Goal: Information Seeking & Learning: Learn about a topic

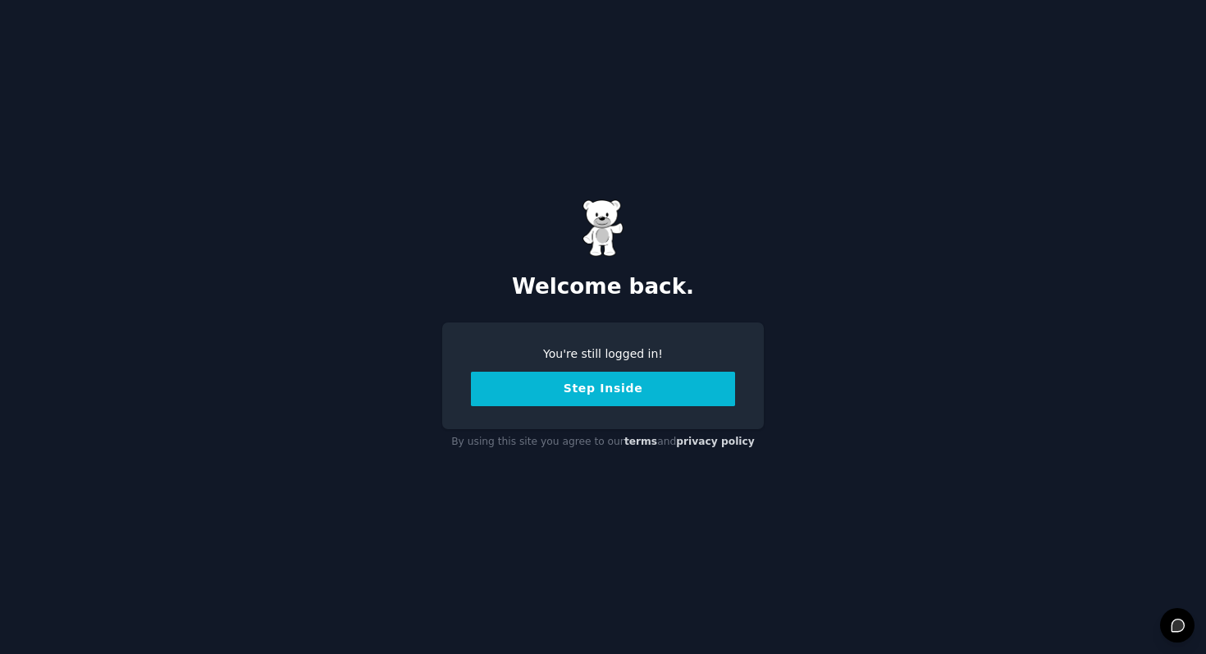
click at [611, 401] on button "Step Inside" at bounding box center [603, 389] width 264 height 34
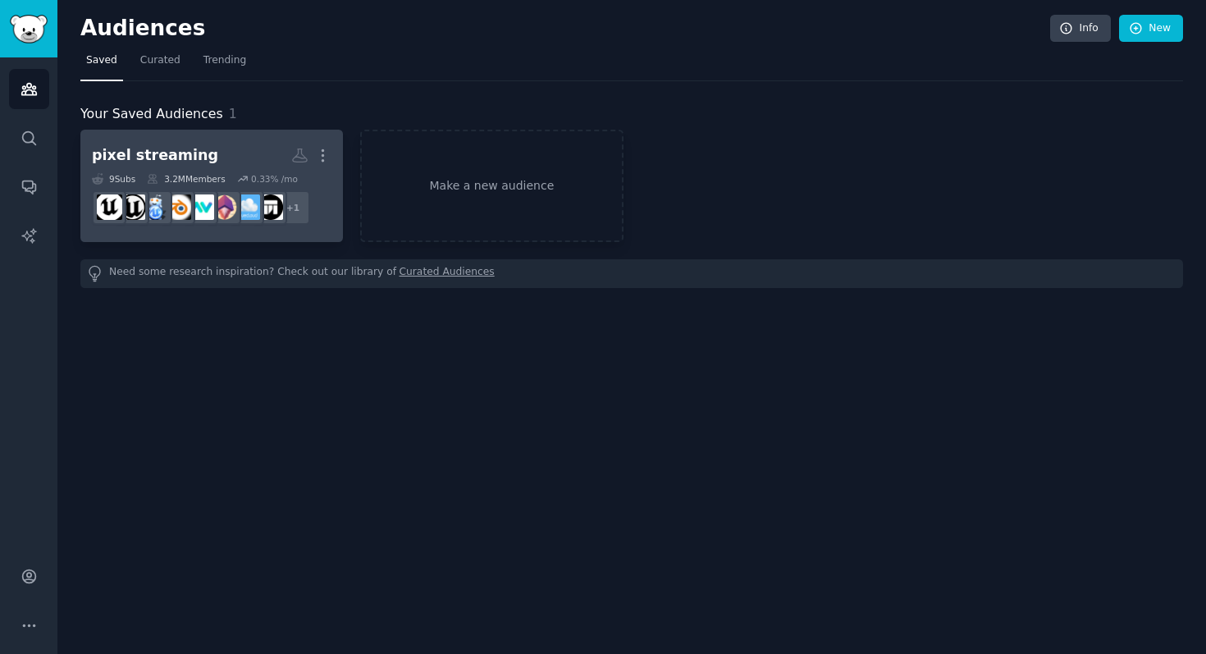
click at [228, 158] on h2 "pixel streaming More" at bounding box center [212, 155] width 240 height 29
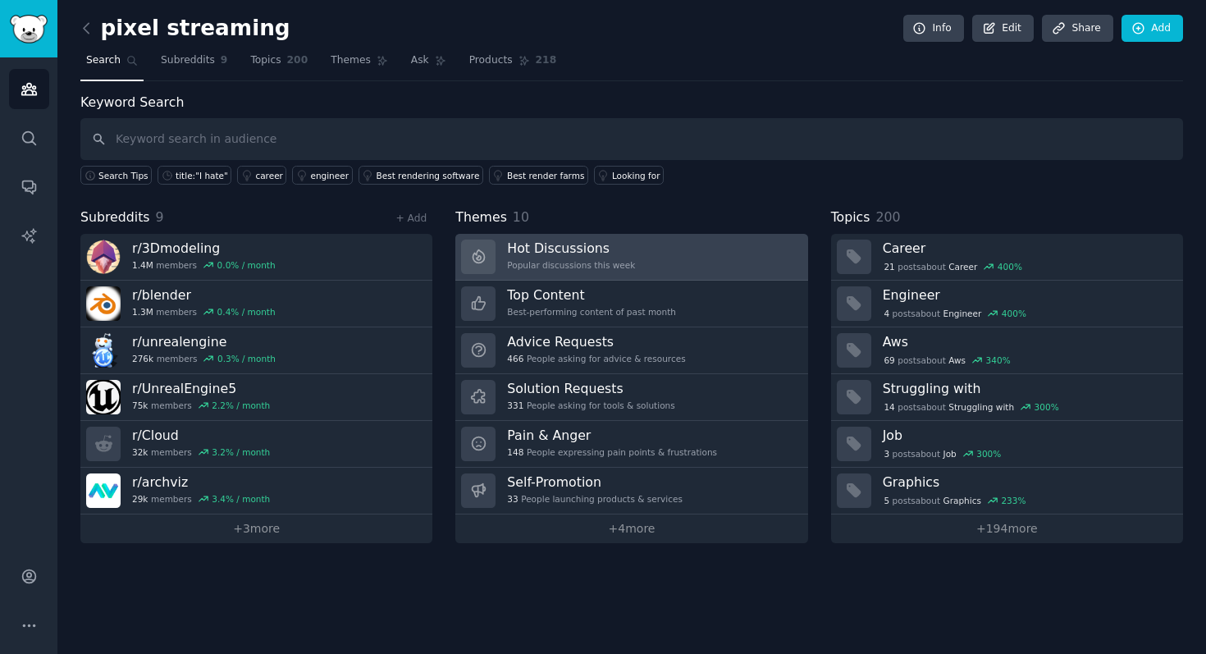
click at [563, 258] on div "Hot Discussions Popular discussions this week" at bounding box center [571, 257] width 128 height 34
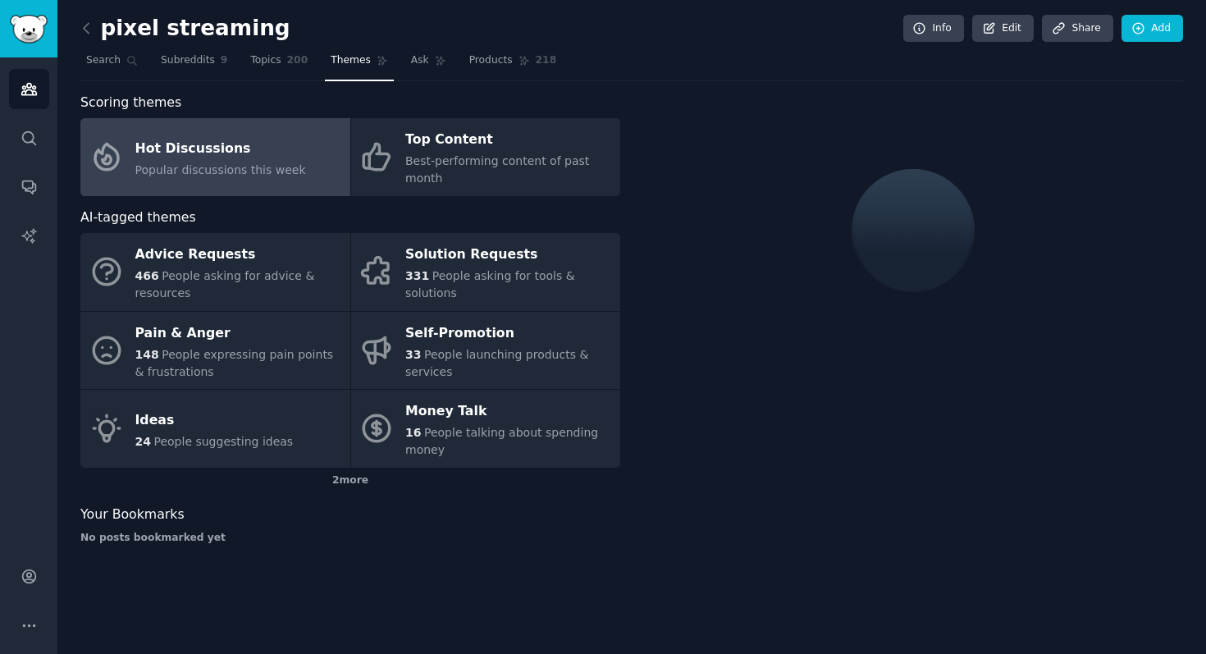
click at [226, 164] on span "Popular discussions this week" at bounding box center [220, 169] width 171 height 13
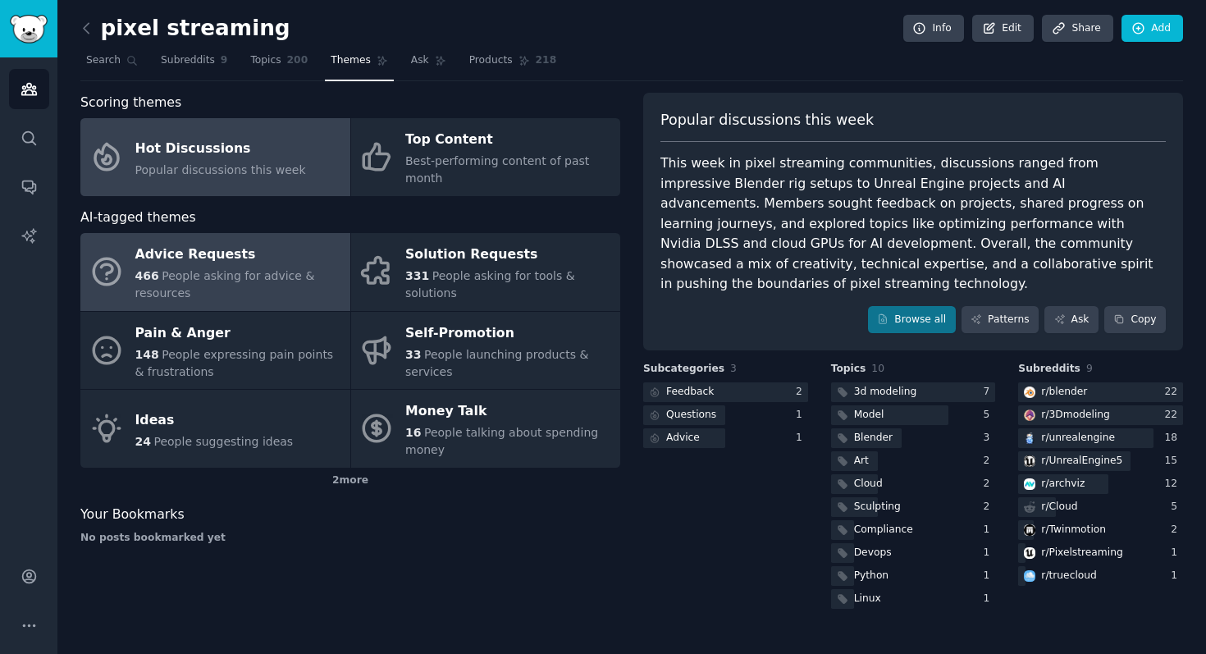
click at [265, 244] on div "Advice Requests" at bounding box center [238, 255] width 207 height 26
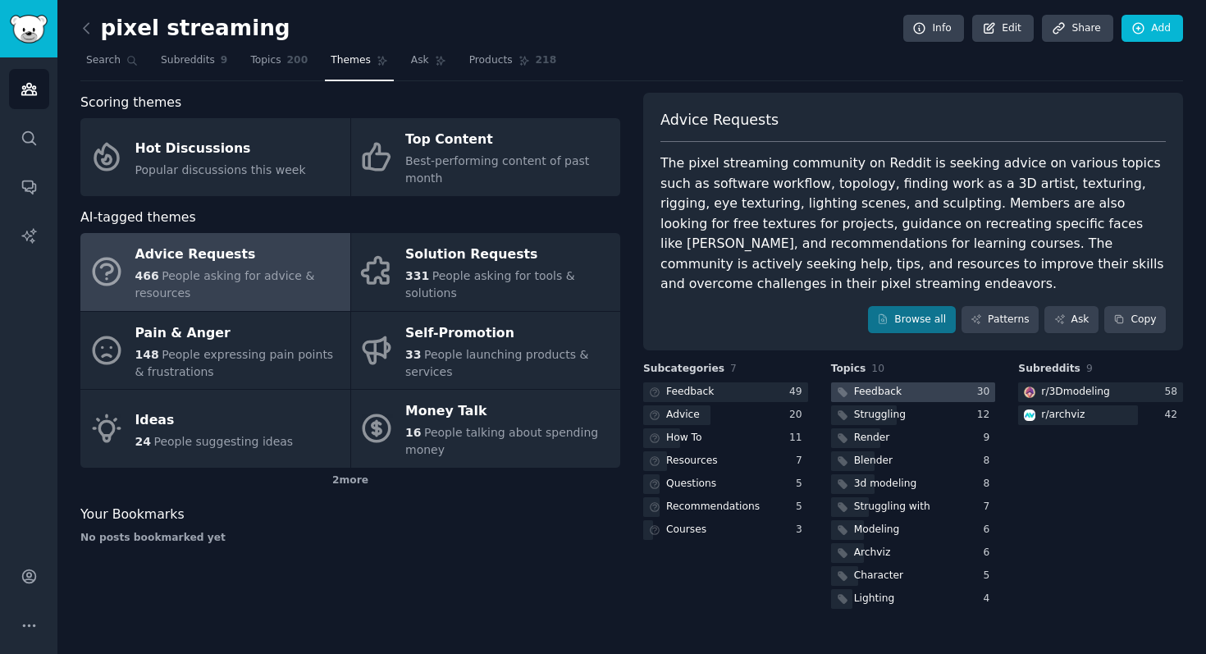
click at [903, 390] on div at bounding box center [913, 392] width 165 height 21
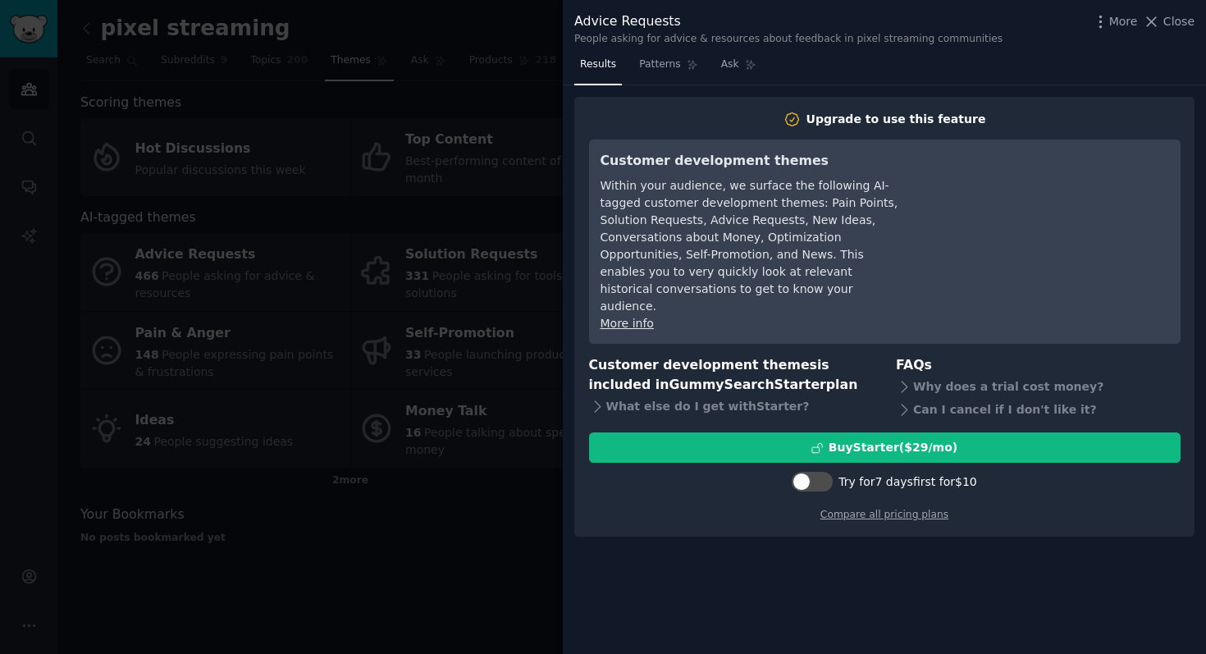
click at [434, 269] on div at bounding box center [603, 327] width 1206 height 654
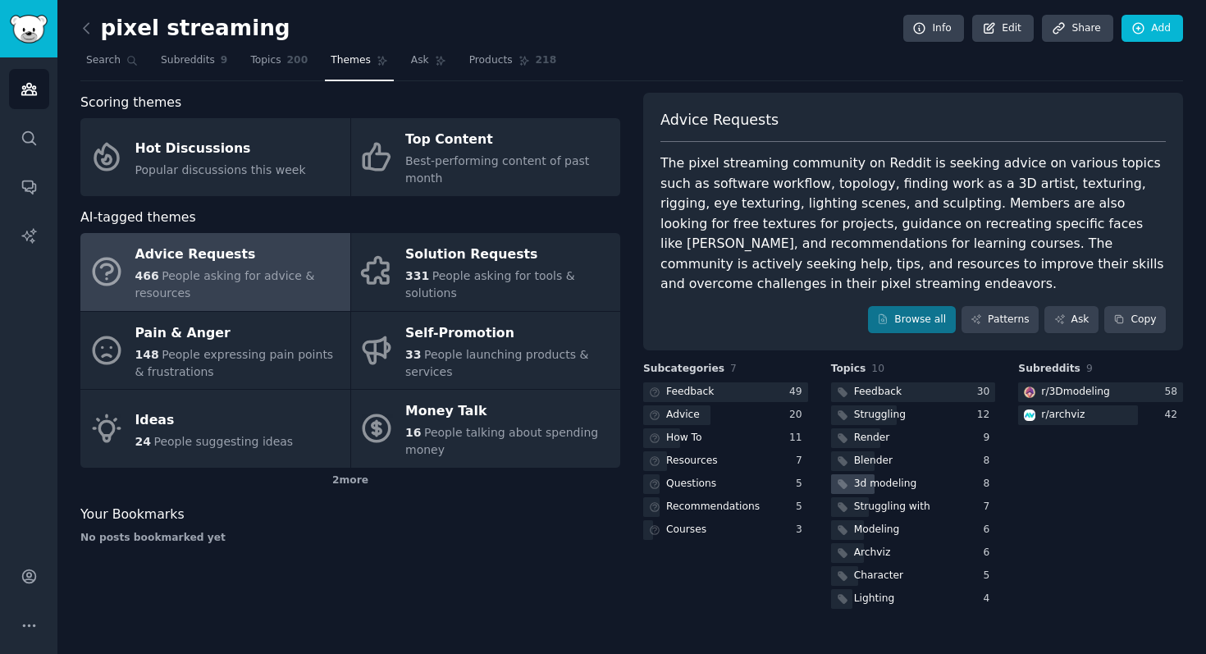
click at [848, 487] on div "3d modeling" at bounding box center [875, 484] width 89 height 21
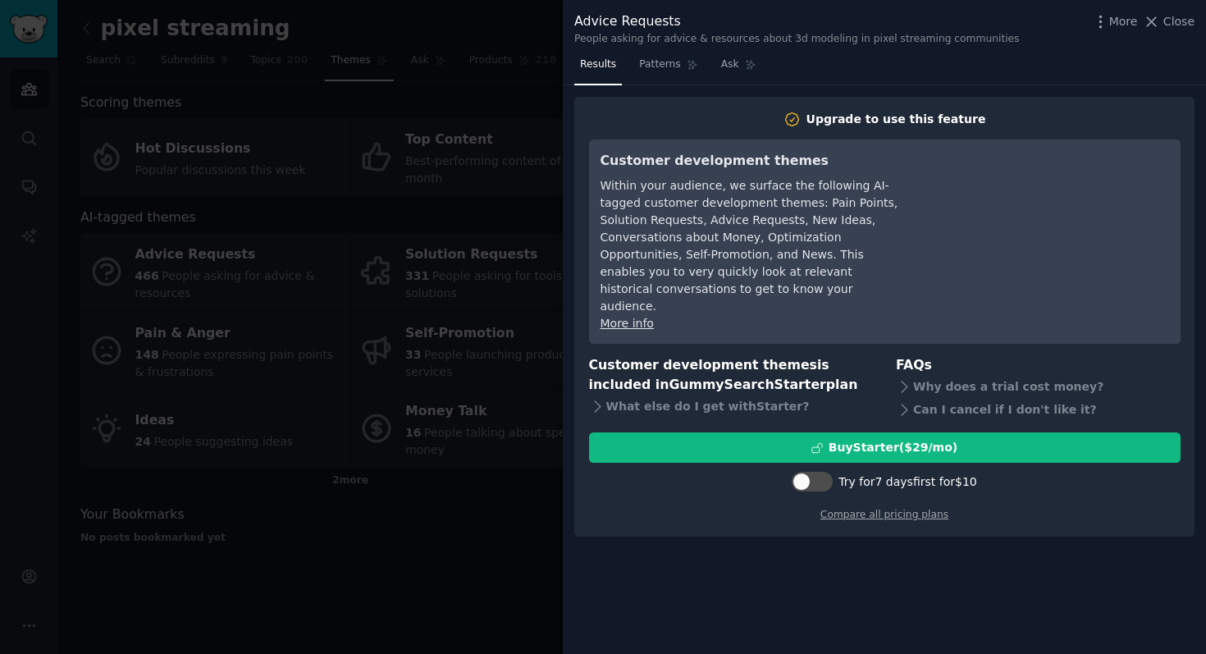
click at [395, 404] on div at bounding box center [603, 327] width 1206 height 654
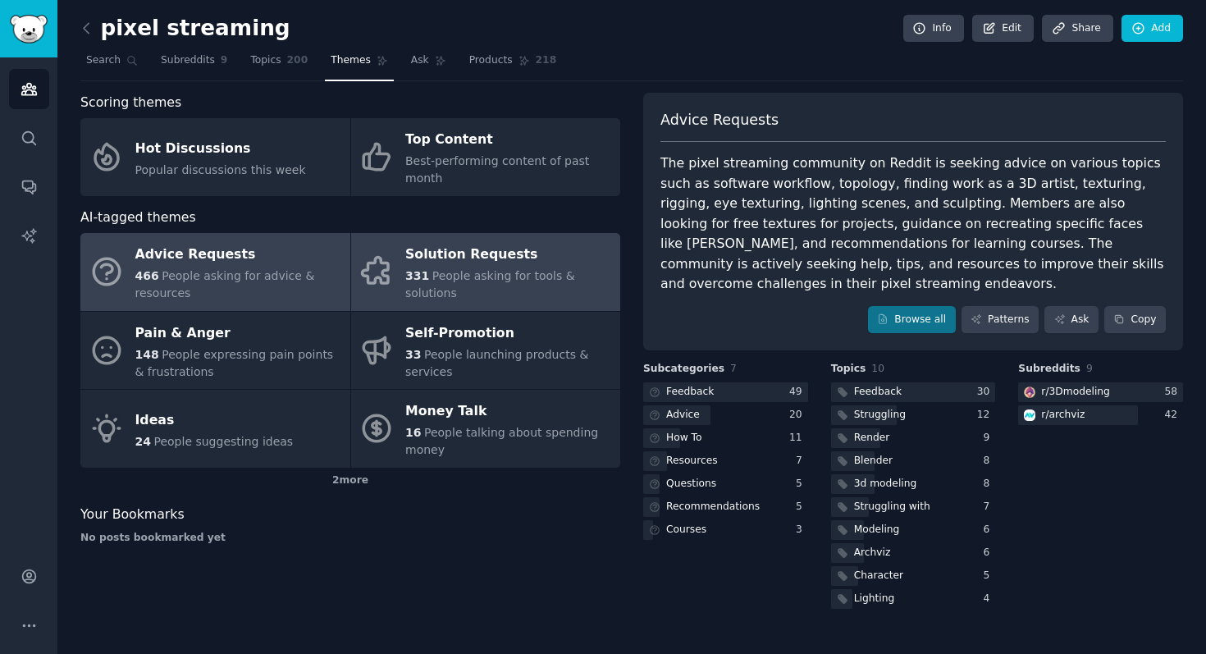
click at [414, 298] on span "People asking for tools & solutions" at bounding box center [490, 284] width 170 height 30
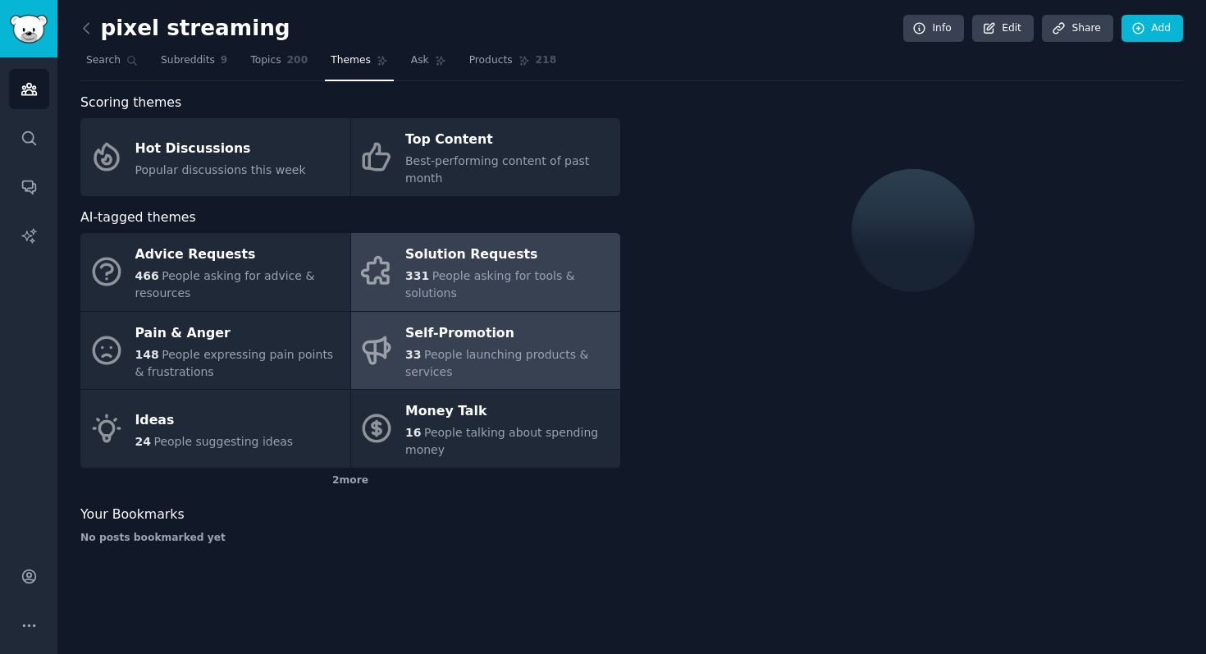
click at [541, 370] on div "33 People launching products & services" at bounding box center [508, 363] width 207 height 34
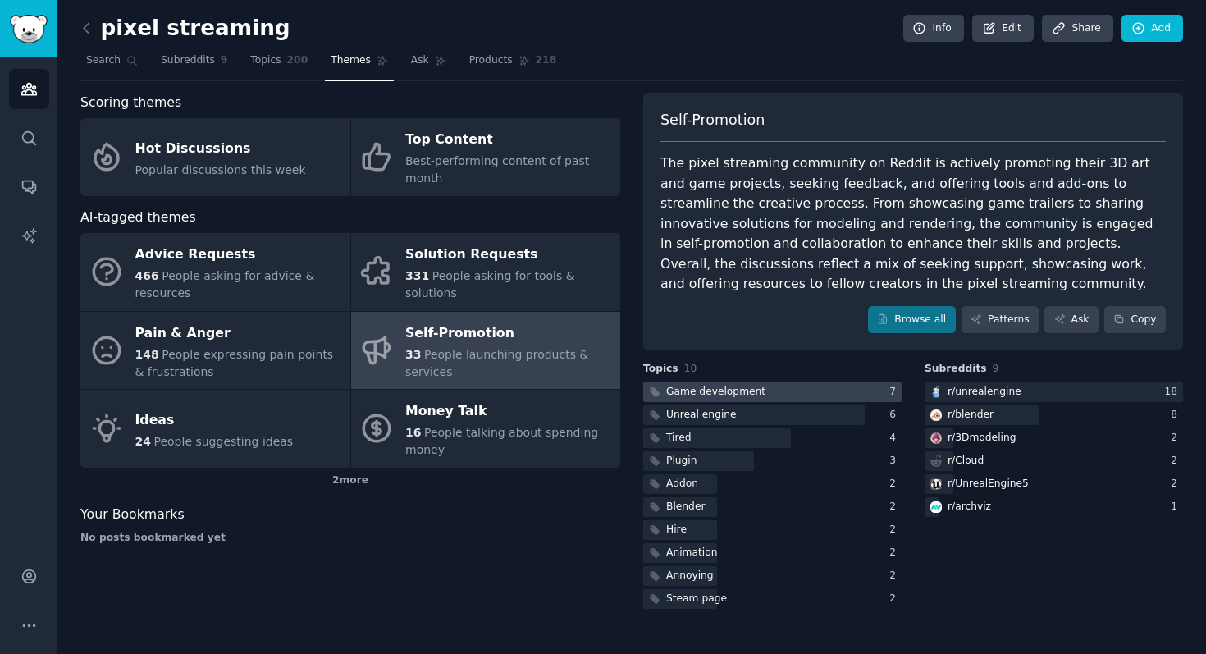
click at [747, 393] on div "Game development" at bounding box center [715, 392] width 99 height 15
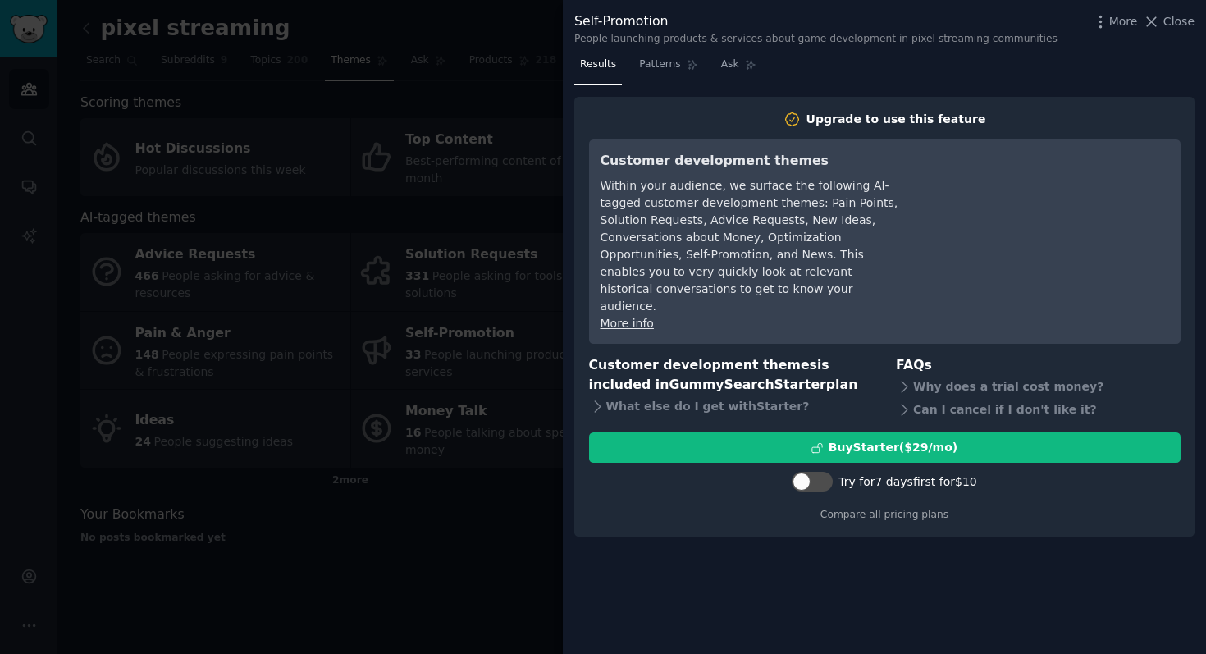
click at [427, 495] on div at bounding box center [603, 327] width 1206 height 654
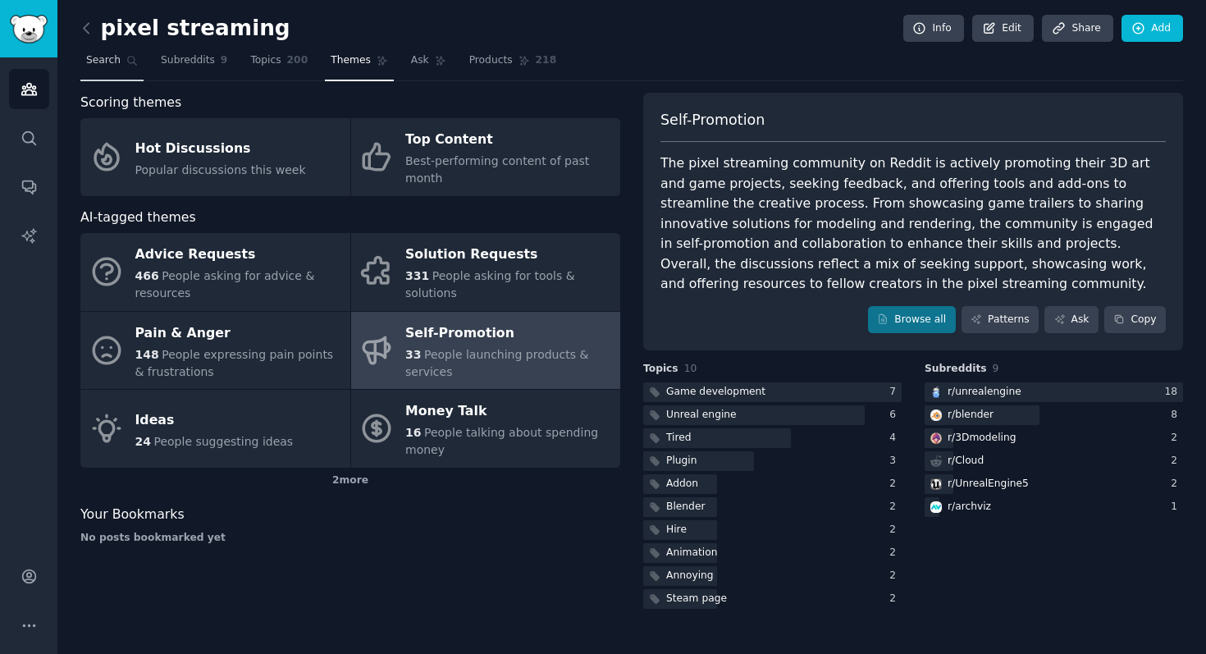
click at [103, 59] on span "Search" at bounding box center [103, 60] width 34 height 15
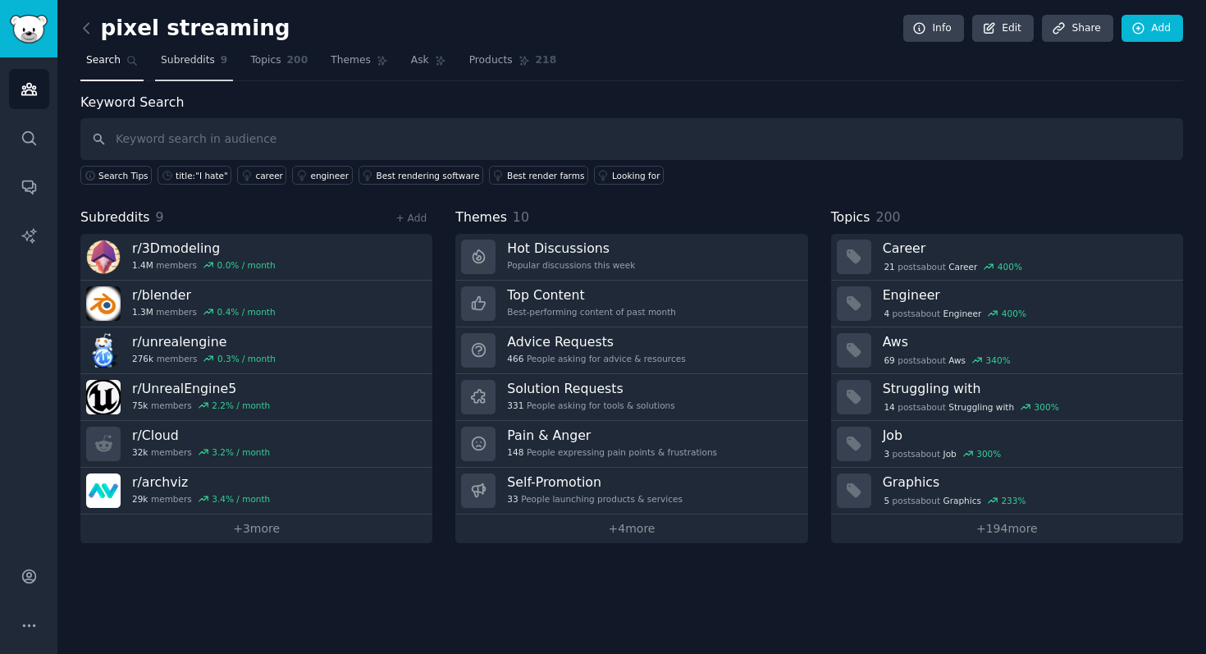
click at [177, 63] on span "Subreddits" at bounding box center [188, 60] width 54 height 15
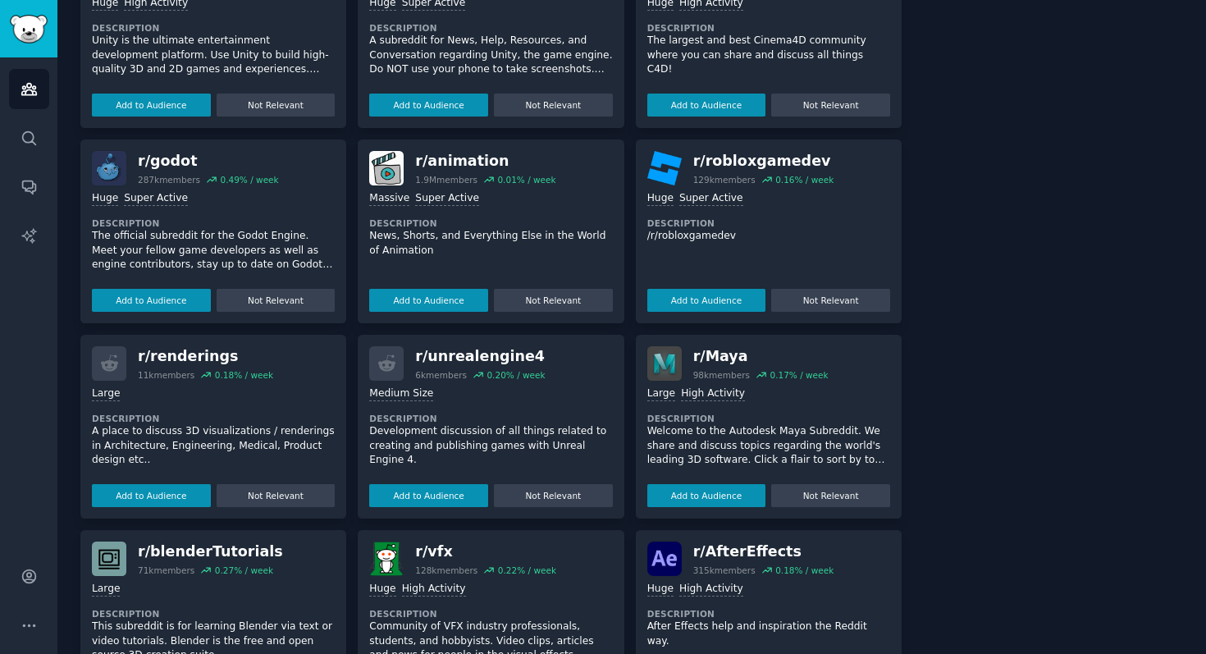
scroll to position [496, 0]
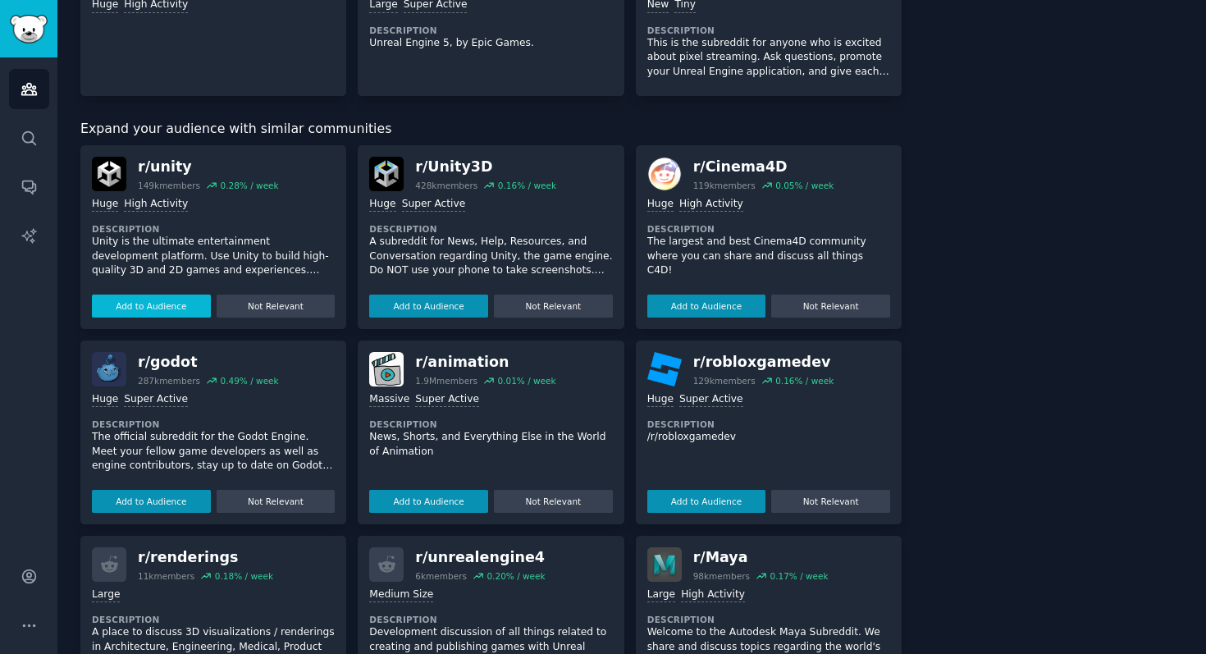
click at [173, 311] on button "Add to Audience" at bounding box center [151, 306] width 119 height 23
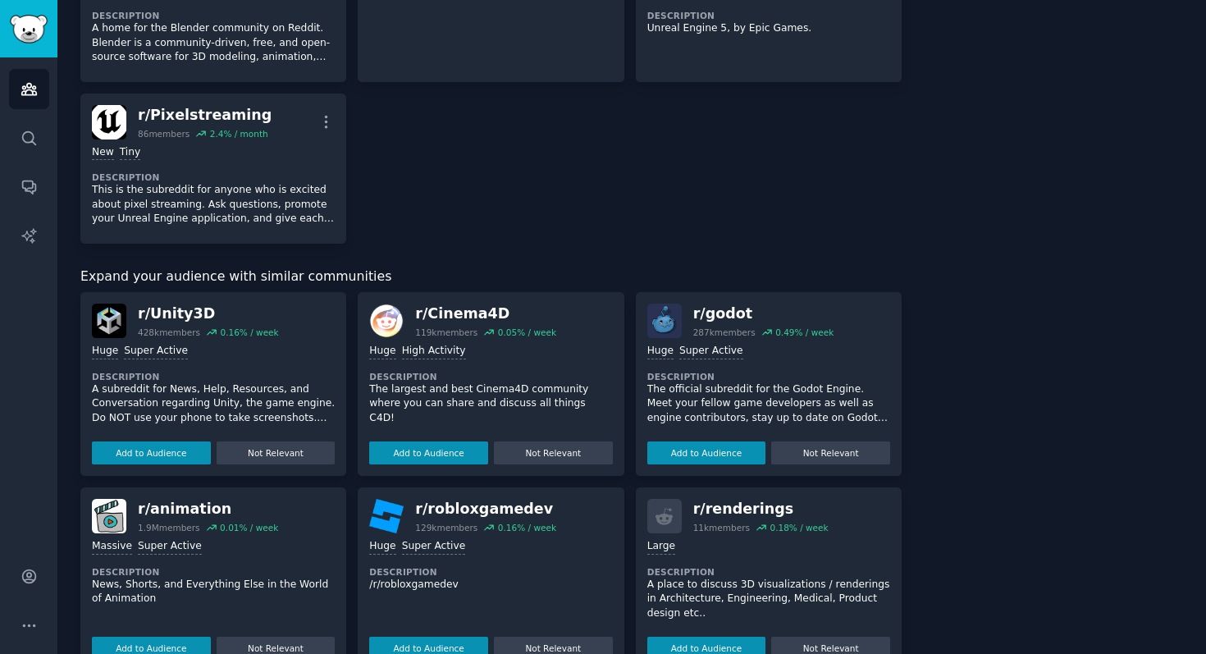
scroll to position [481, 0]
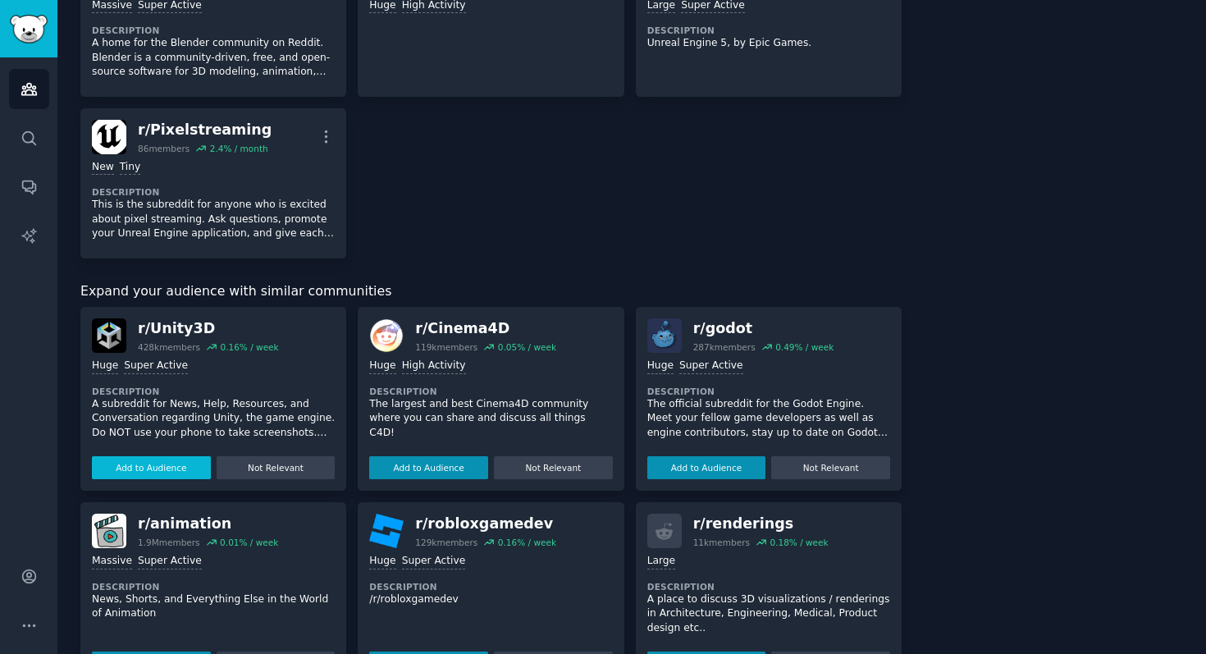
click at [154, 457] on button "Add to Audience" at bounding box center [151, 467] width 119 height 23
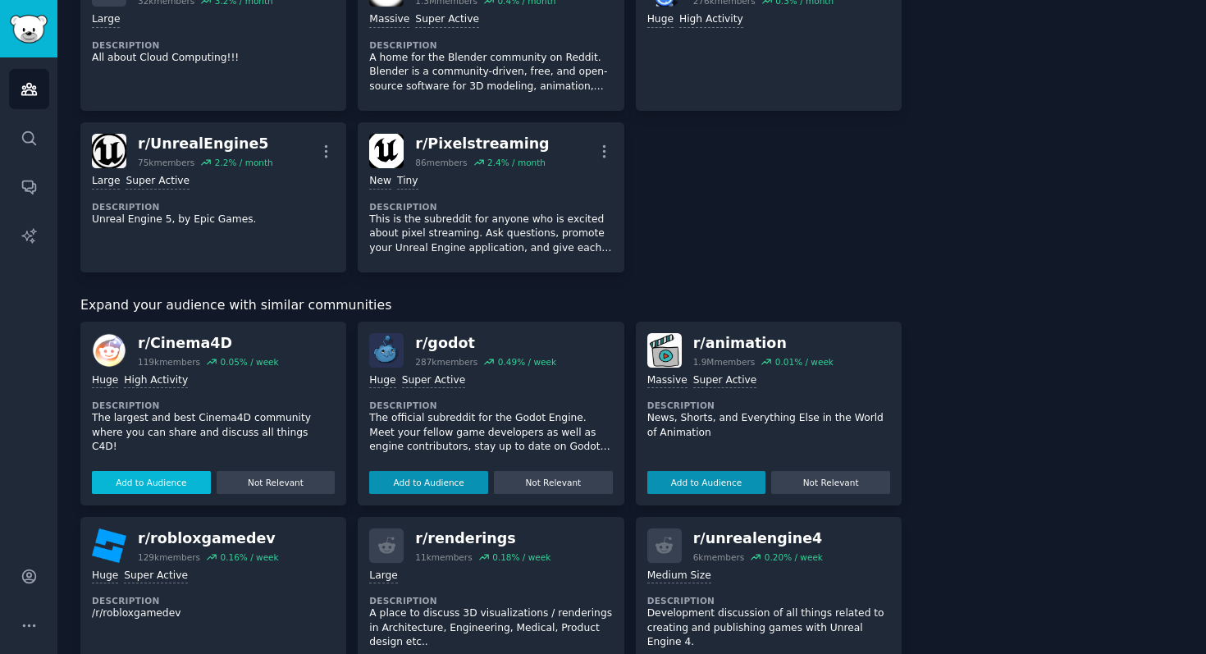
scroll to position [496, 0]
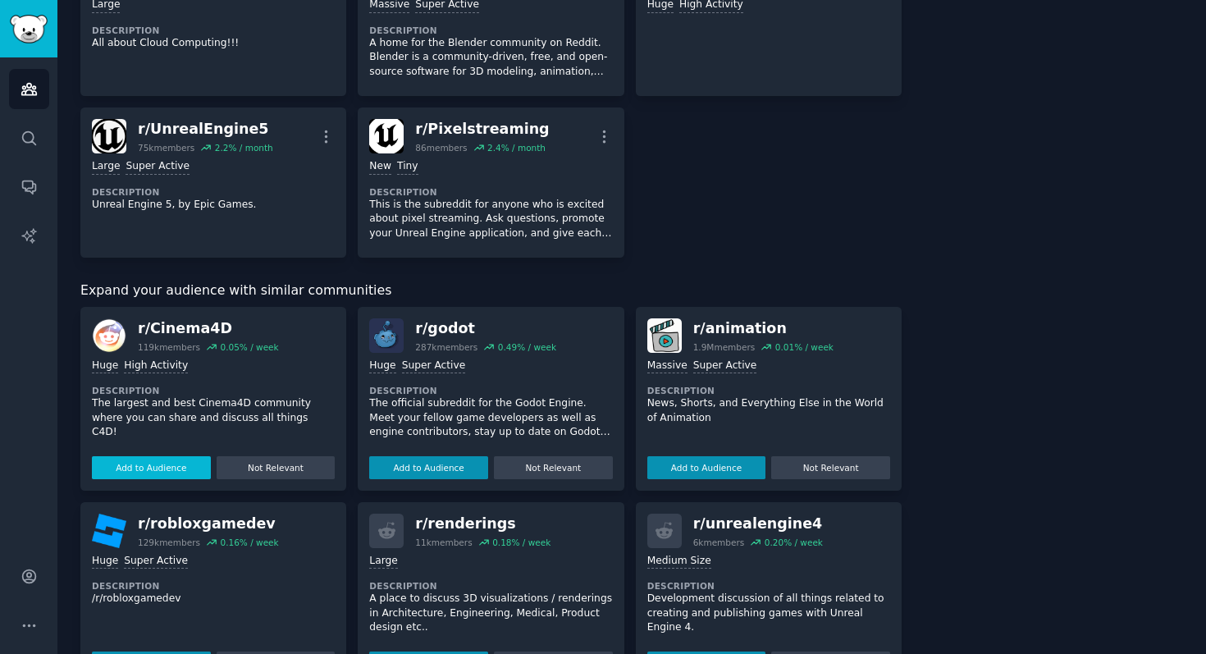
click at [137, 465] on button "Add to Audience" at bounding box center [151, 467] width 119 height 23
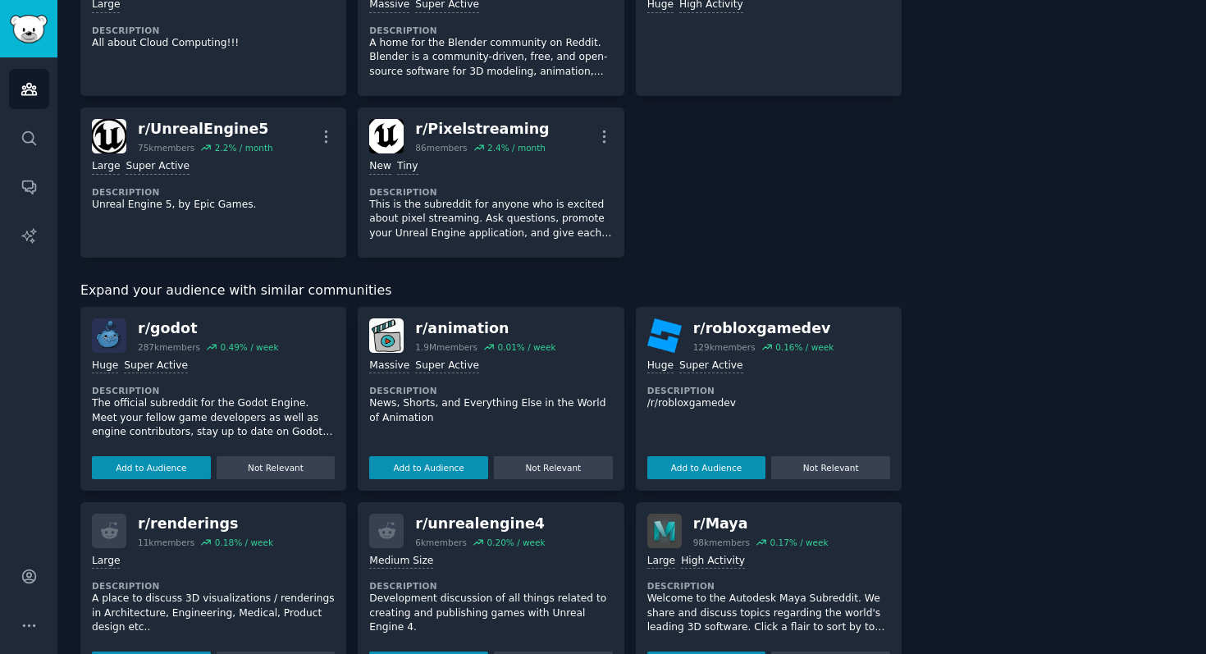
scroll to position [0, 0]
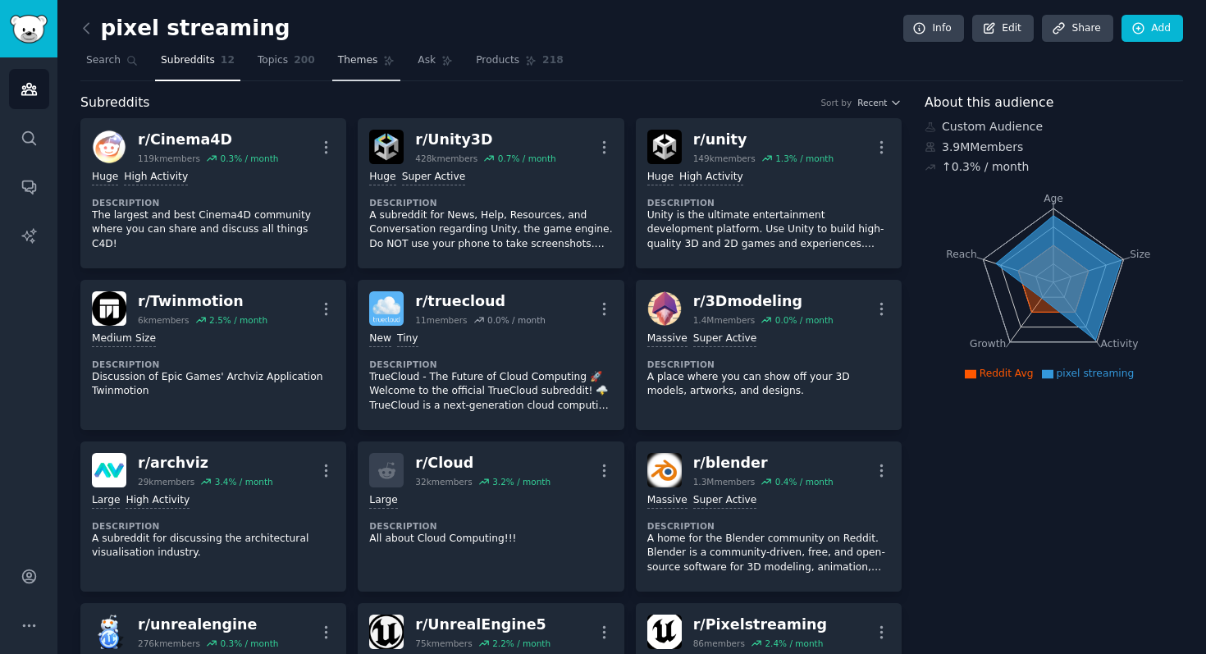
click at [268, 70] on link "Topics 200" at bounding box center [286, 65] width 69 height 34
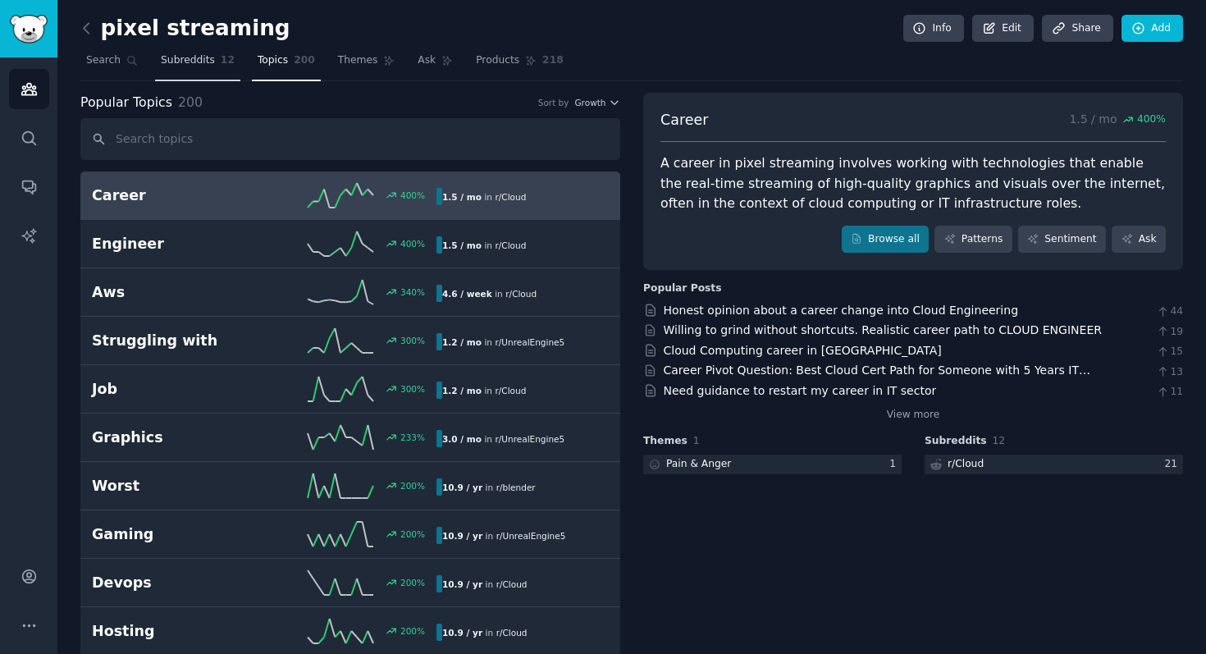
click at [178, 64] on span "Subreddits" at bounding box center [188, 60] width 54 height 15
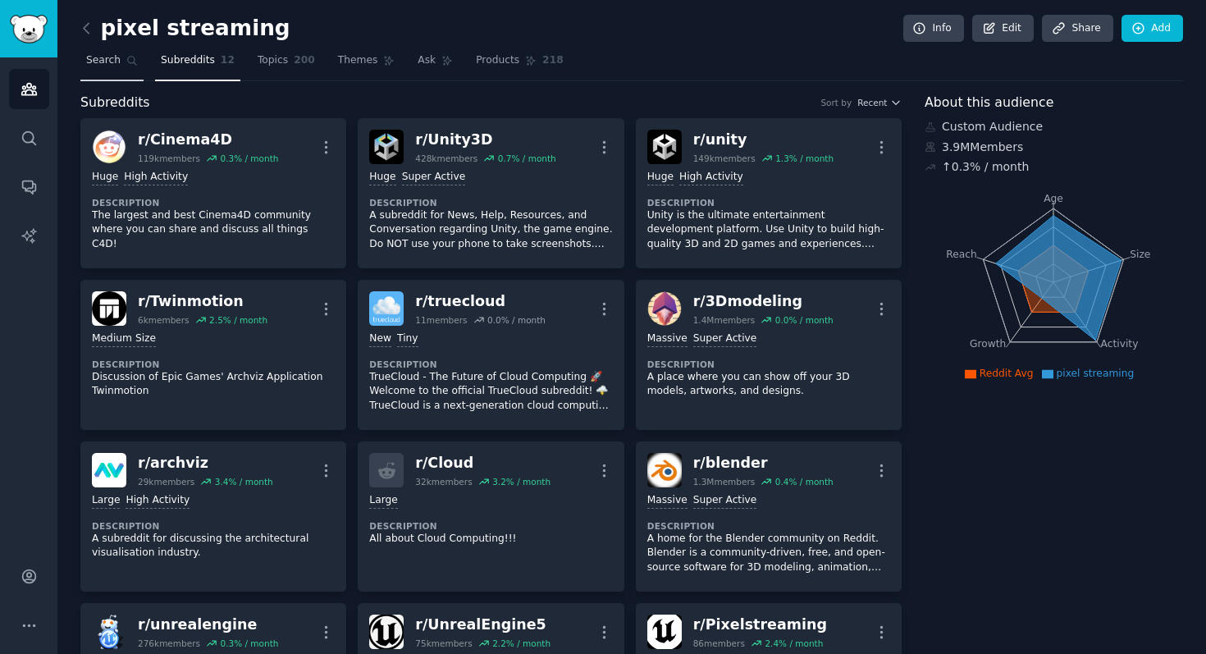
click at [105, 64] on span "Search" at bounding box center [103, 60] width 34 height 15
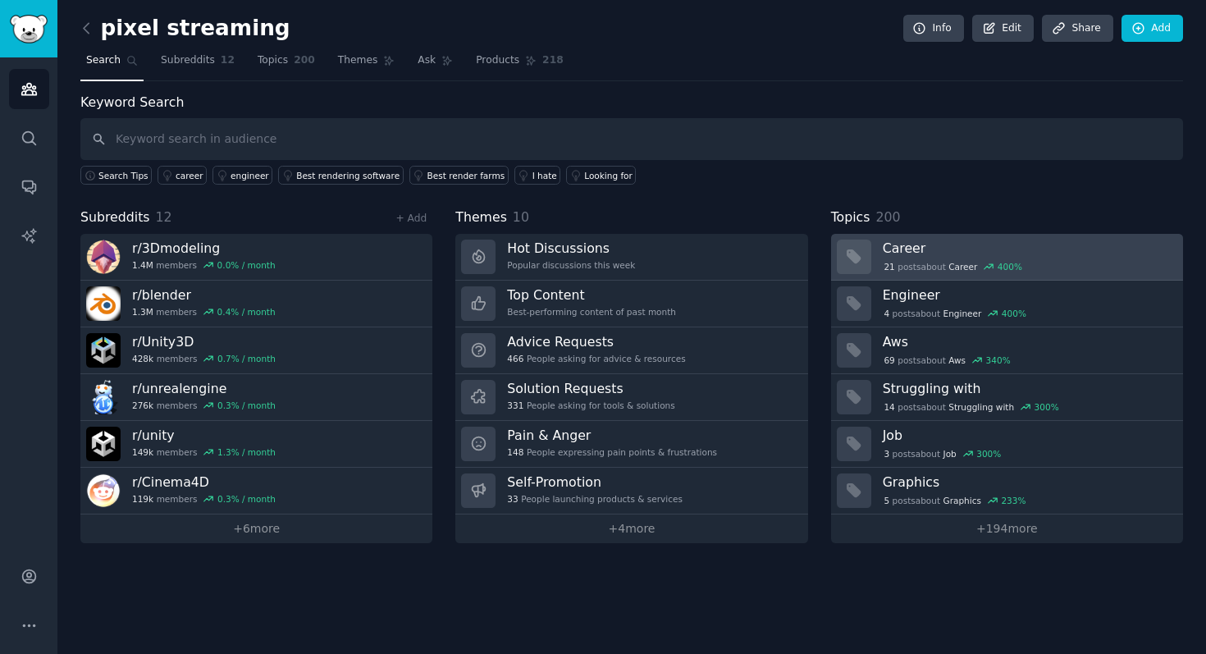
click at [859, 255] on icon at bounding box center [853, 256] width 17 height 17
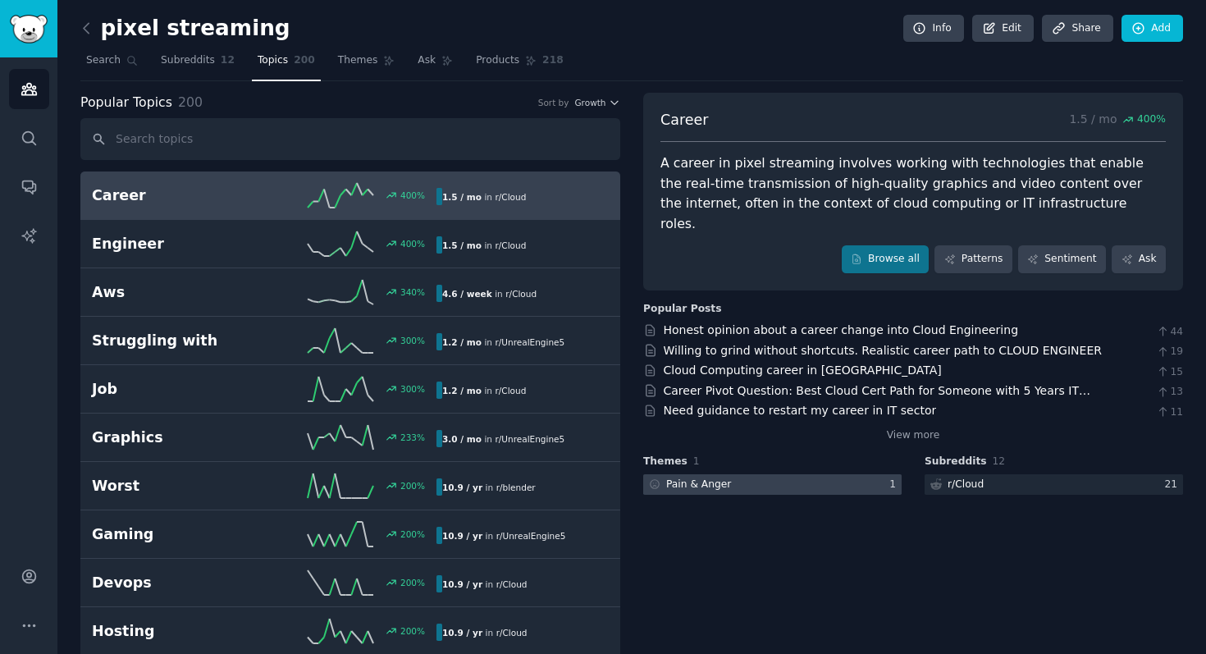
click at [758, 474] on div at bounding box center [772, 484] width 258 height 21
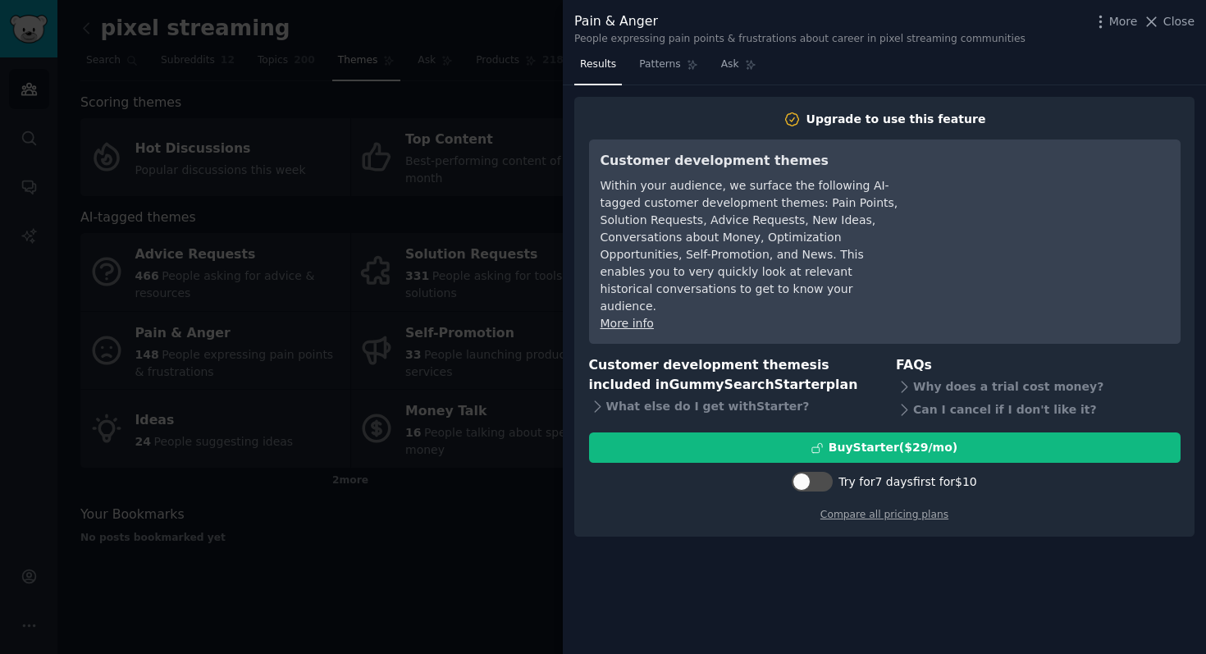
click at [421, 299] on div at bounding box center [603, 327] width 1206 height 654
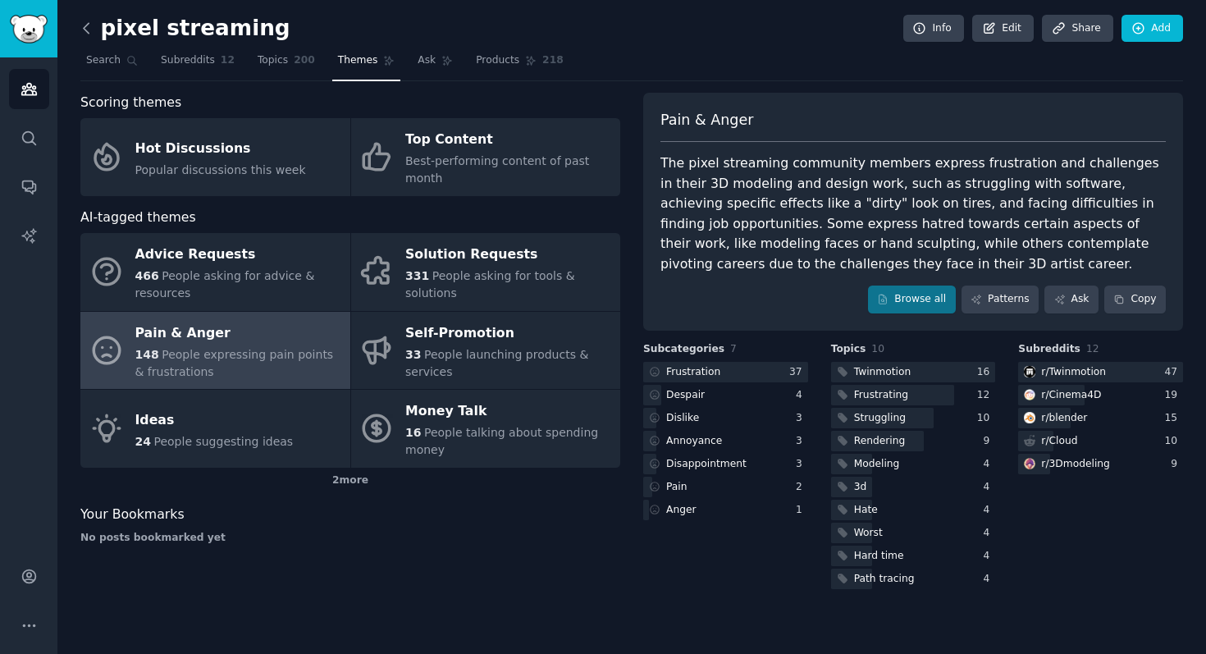
click at [94, 28] on icon at bounding box center [86, 28] width 17 height 17
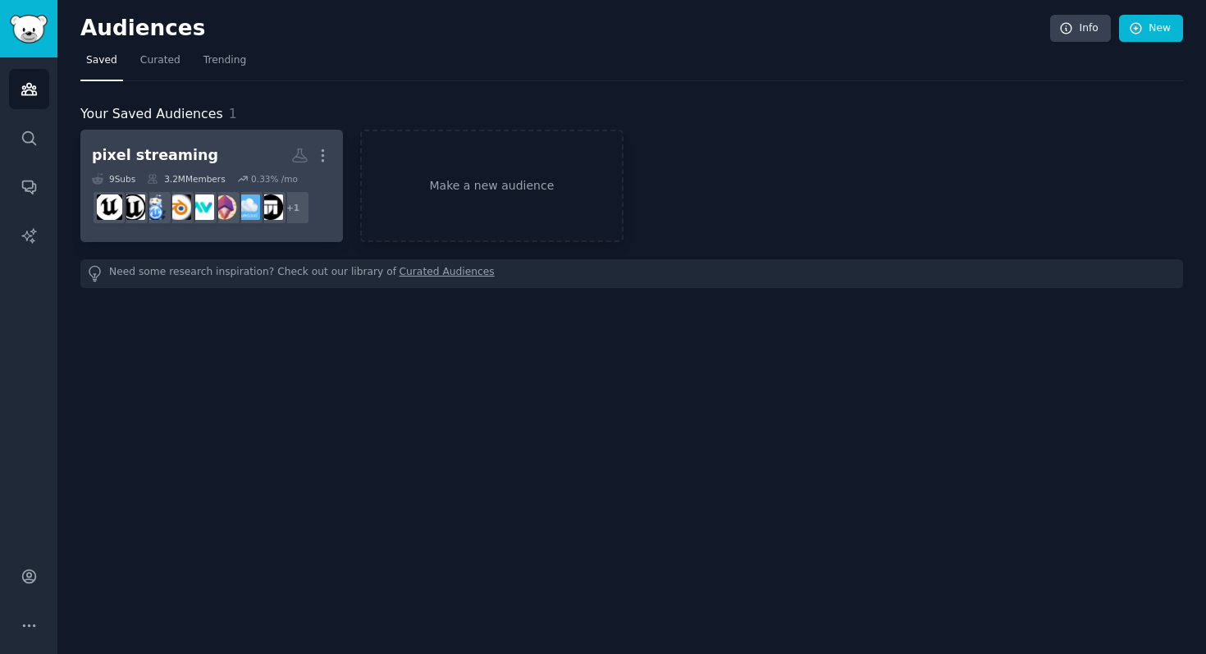
click at [231, 160] on h2 "pixel streaming More" at bounding box center [212, 155] width 240 height 29
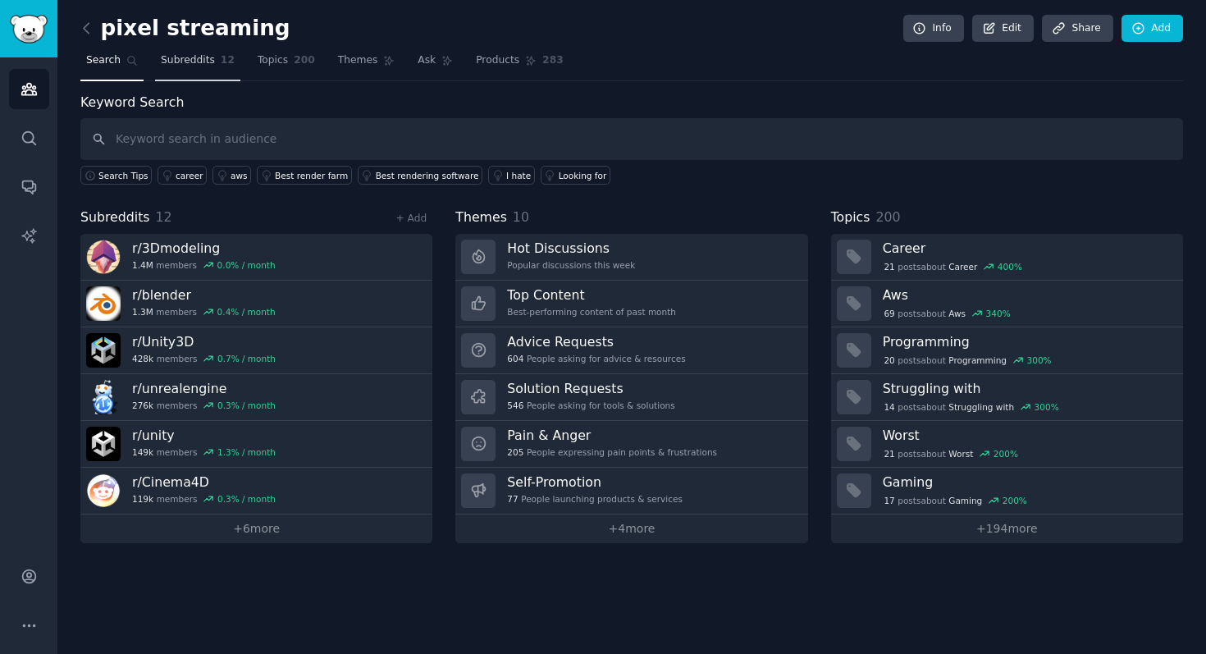
click at [185, 78] on link "Subreddits 12" at bounding box center [197, 65] width 85 height 34
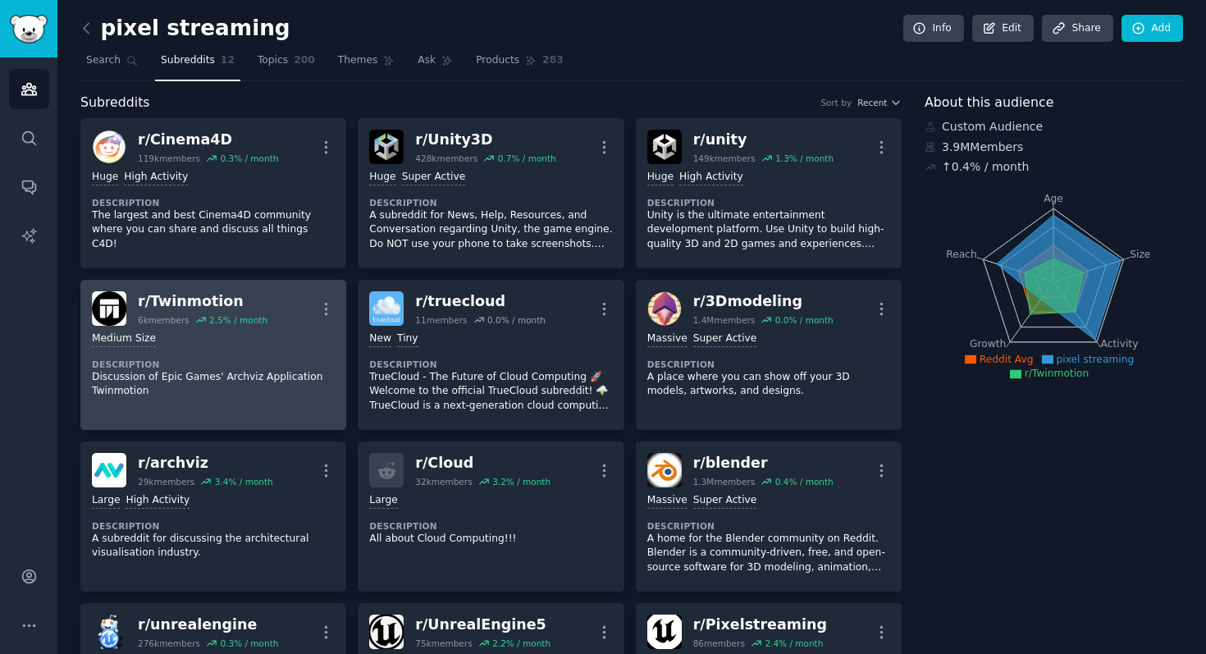
click at [281, 391] on p "Discussion of Epic Games' Archviz Application Twinmotion" at bounding box center [213, 384] width 243 height 29
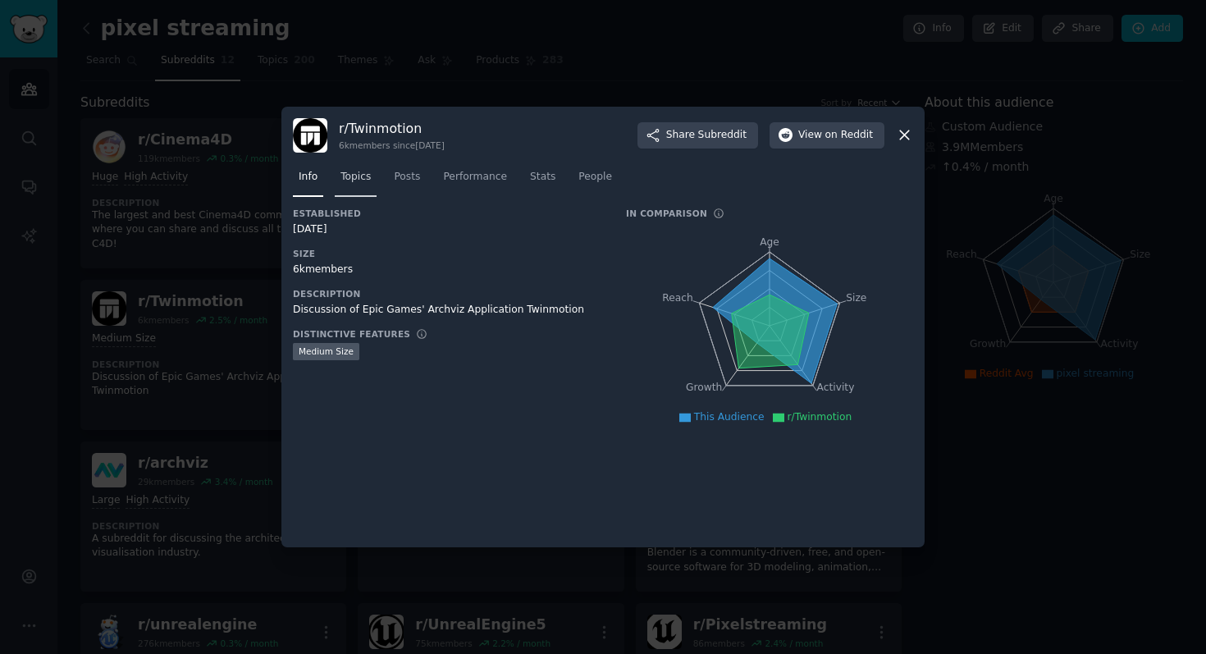
click at [355, 176] on span "Topics" at bounding box center [356, 177] width 30 height 15
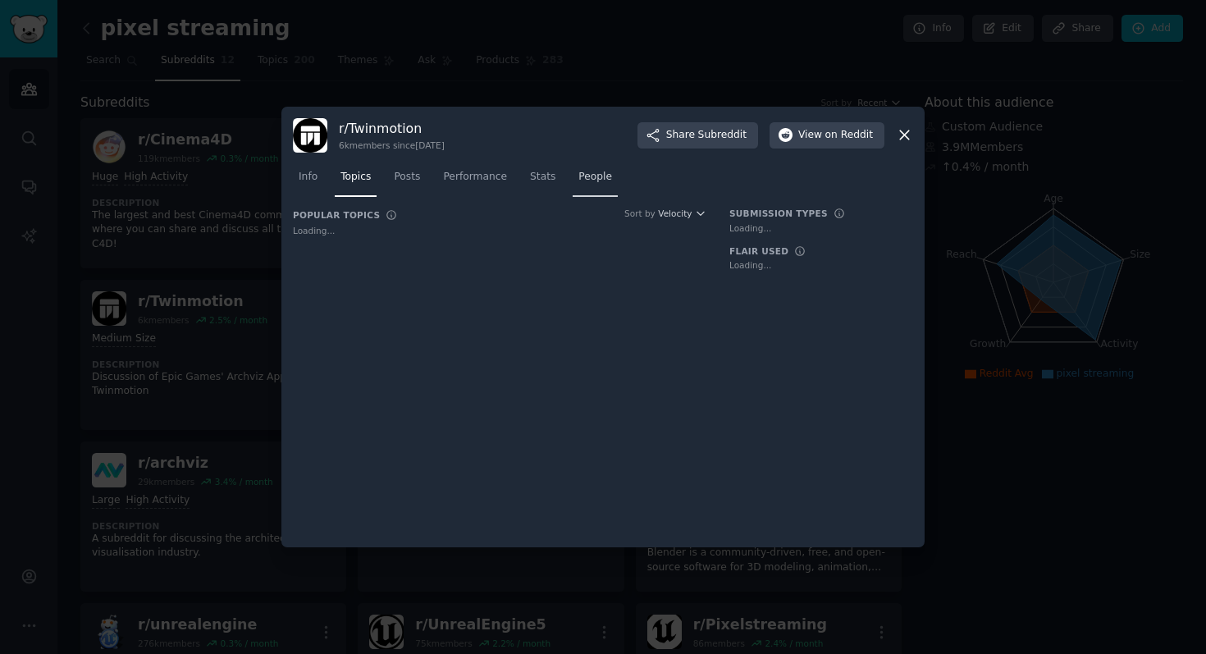
click at [585, 178] on span "People" at bounding box center [595, 177] width 34 height 15
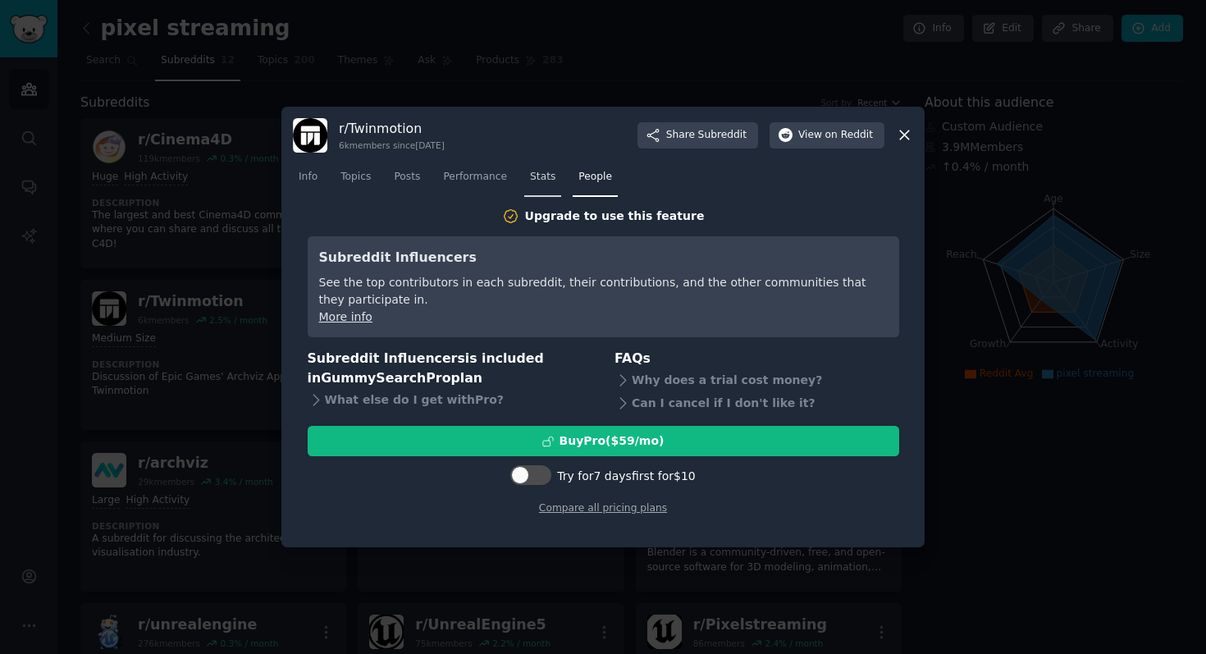
click at [551, 179] on span "Stats" at bounding box center [542, 177] width 25 height 15
click at [496, 179] on span "Performance" at bounding box center [475, 177] width 64 height 15
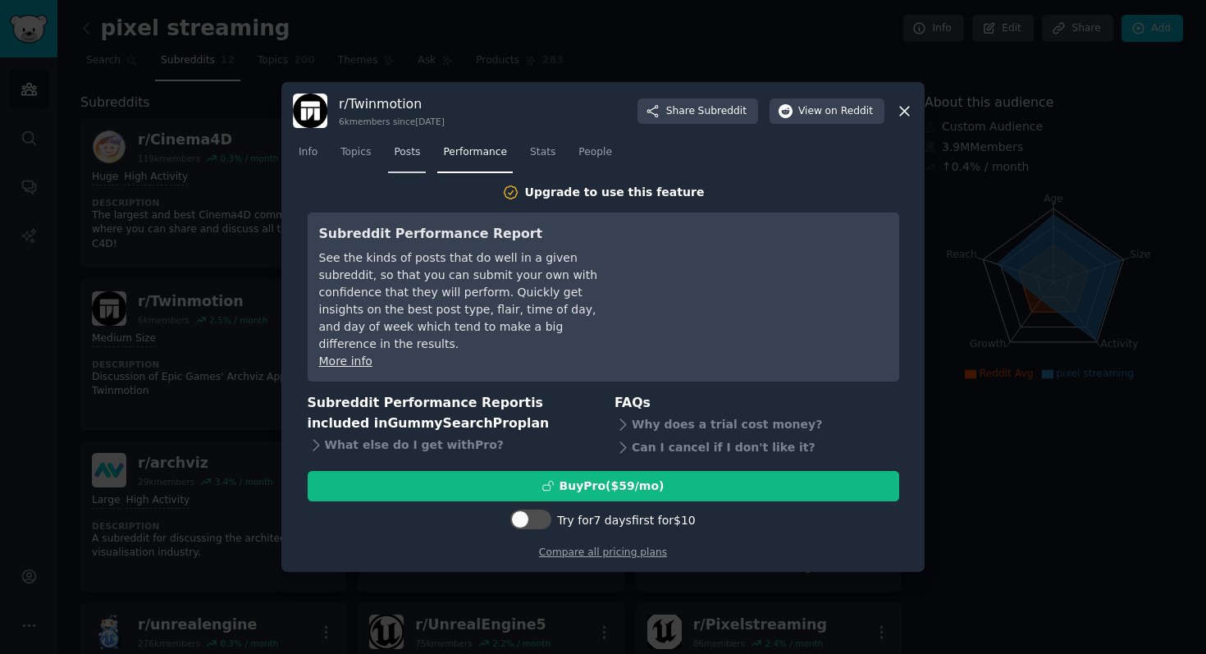
click at [396, 152] on link "Posts" at bounding box center [407, 156] width 38 height 34
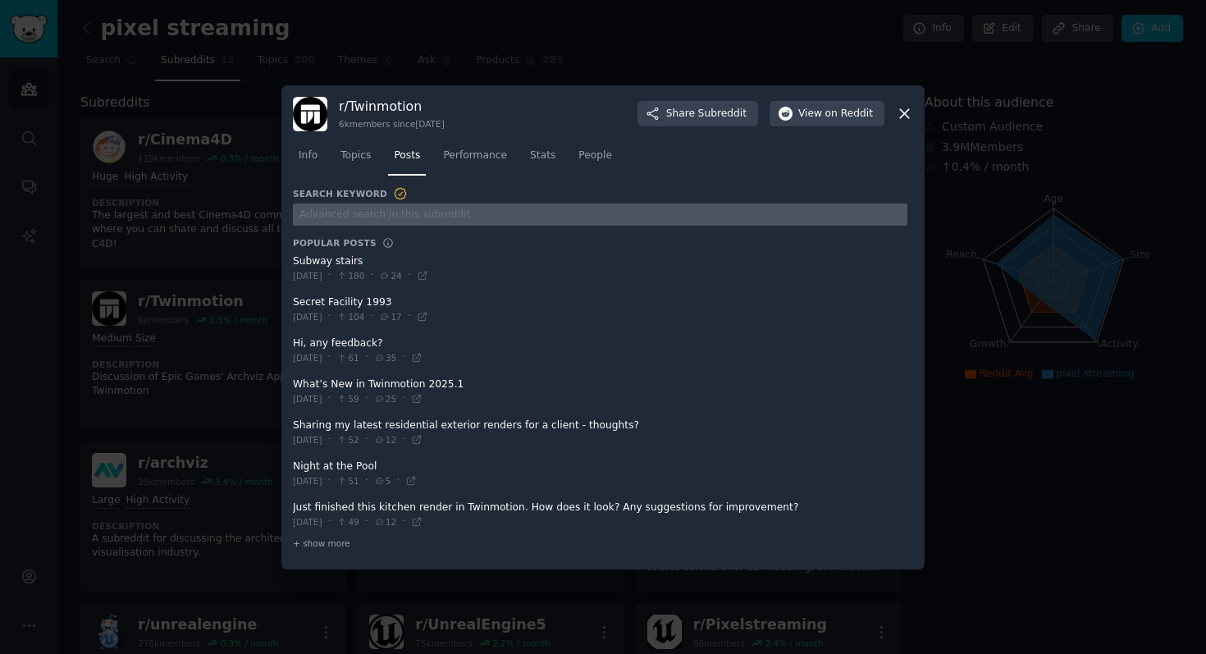
click at [391, 221] on input "text" at bounding box center [600, 214] width 615 height 22
type input "pixel"
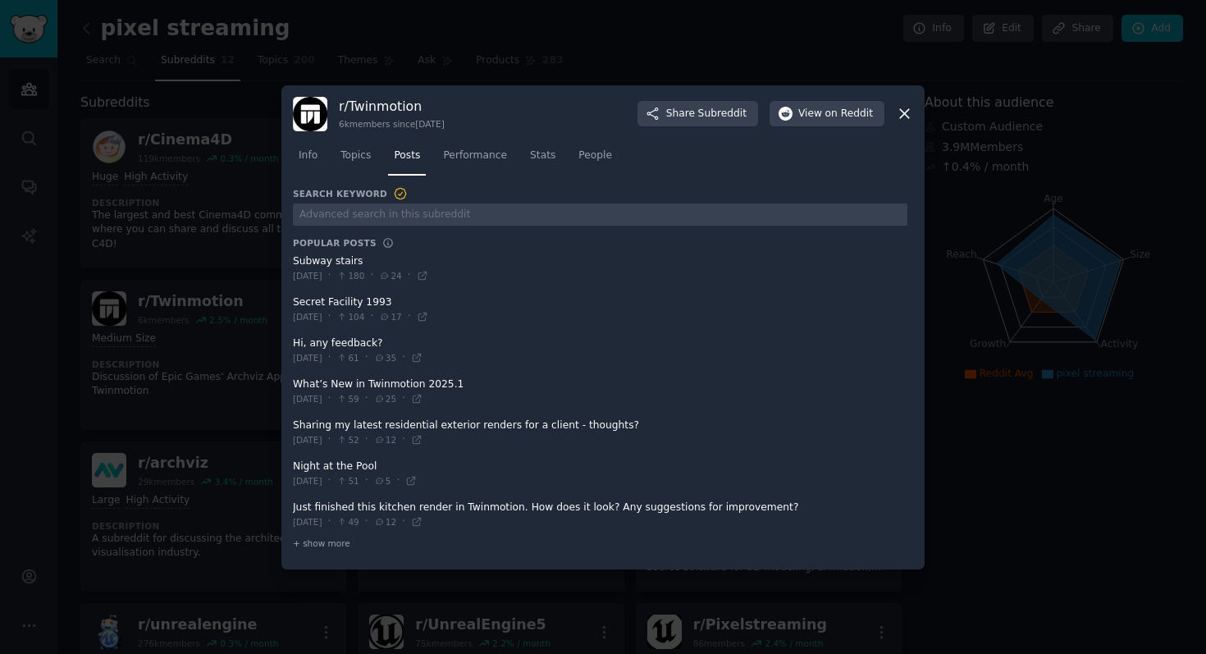
click at [907, 114] on icon at bounding box center [904, 113] width 17 height 17
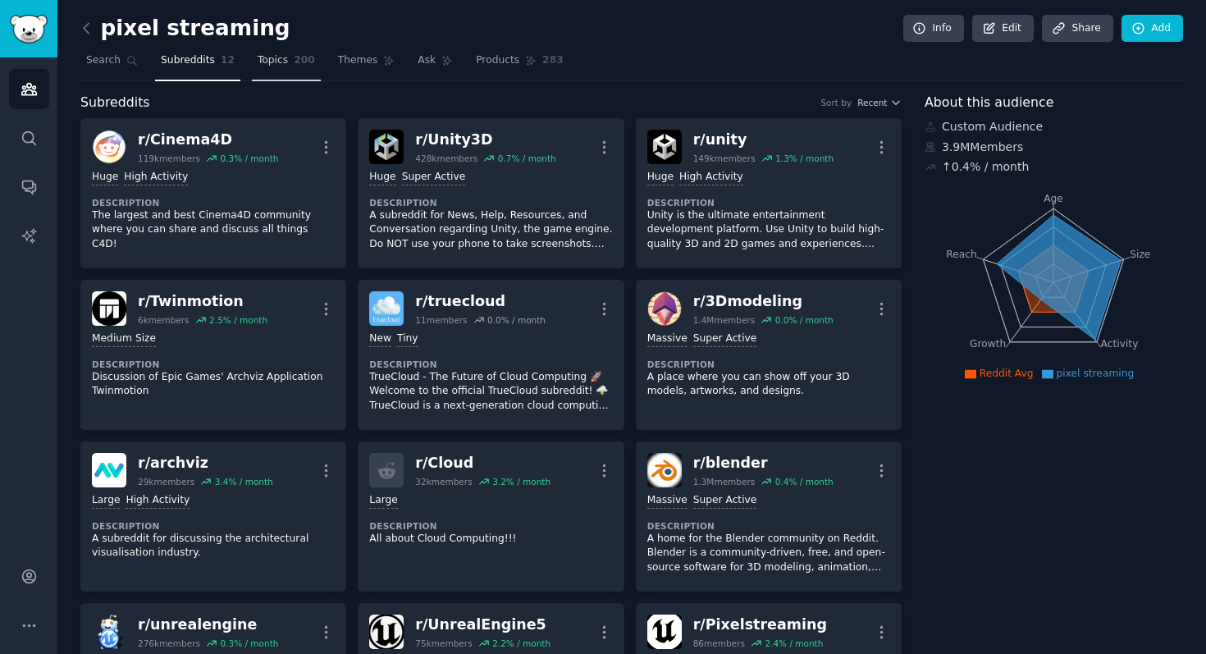
click at [263, 67] on link "Topics 200" at bounding box center [286, 65] width 69 height 34
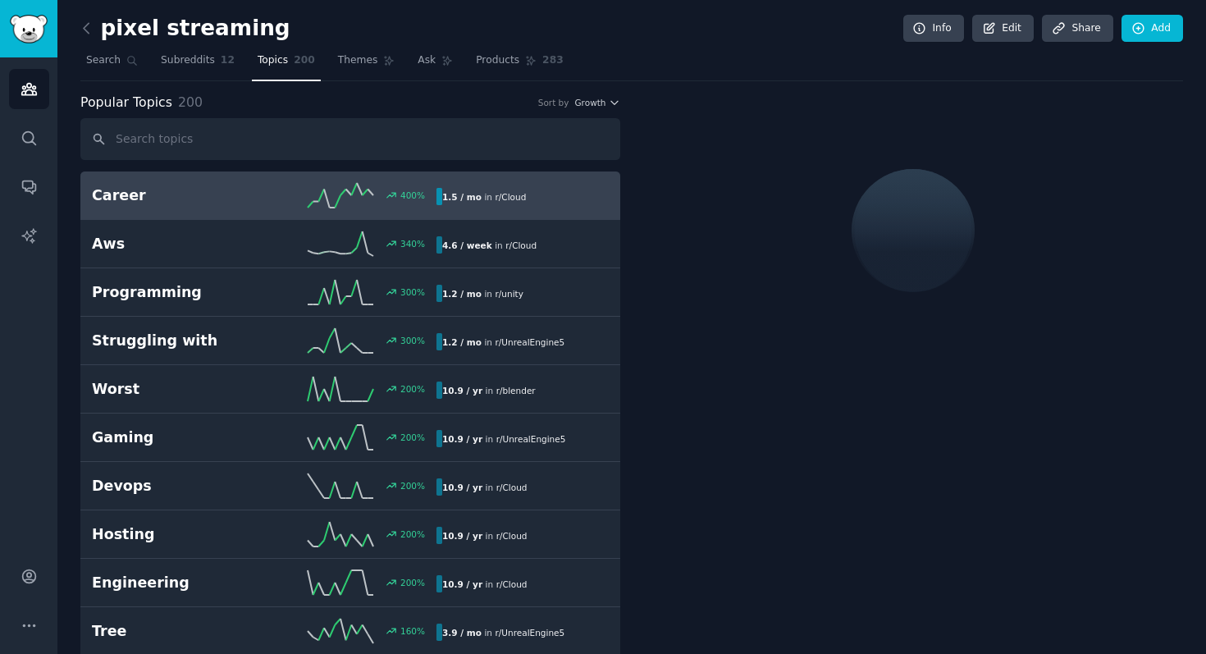
click at [311, 199] on icon at bounding box center [341, 195] width 66 height 25
click at [267, 121] on input "text" at bounding box center [350, 139] width 540 height 42
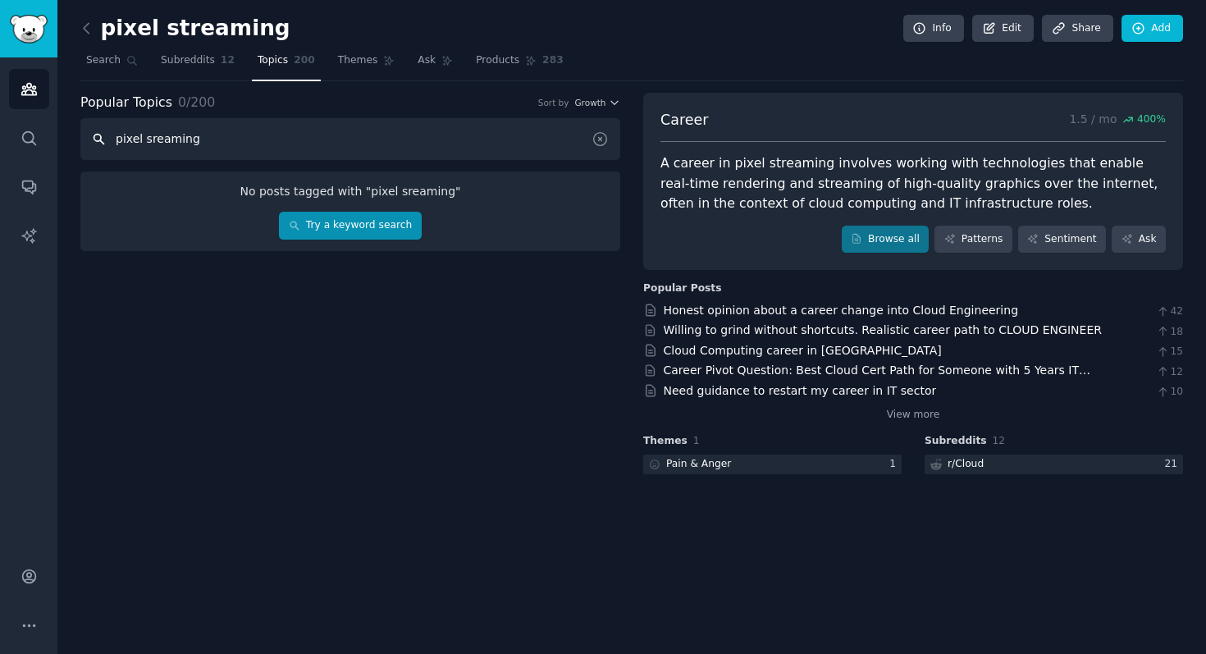
type input "pixel sreaming"
click at [345, 224] on link "Try a keyword search" at bounding box center [350, 226] width 142 height 28
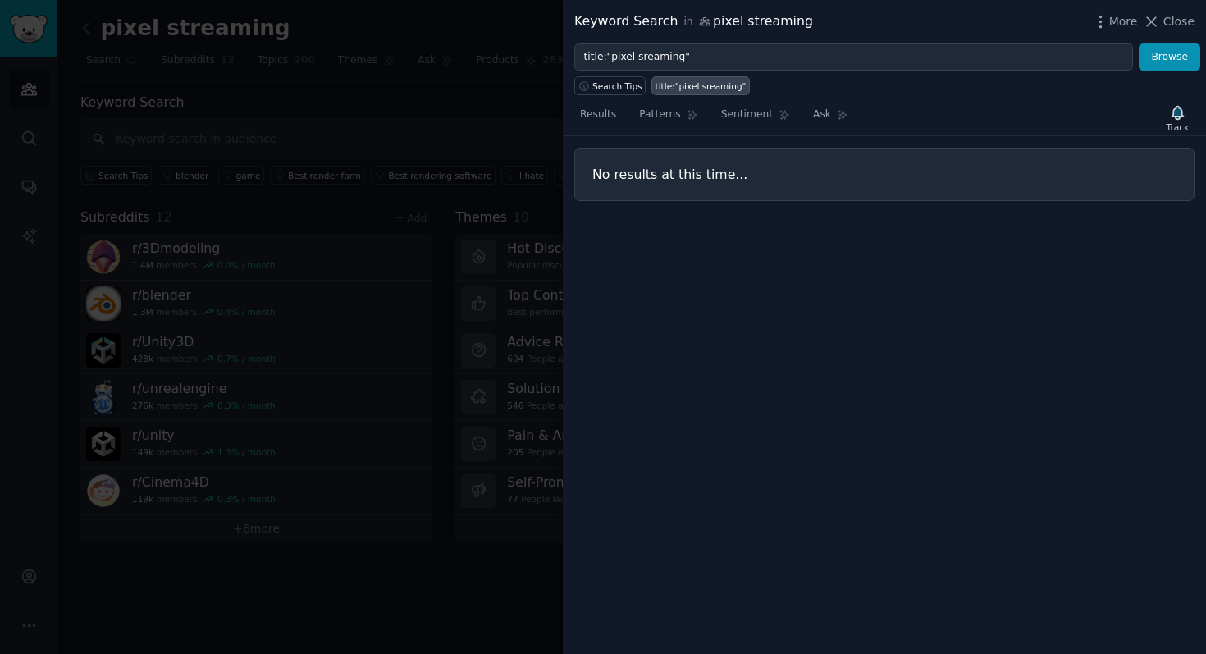
click at [507, 87] on div at bounding box center [603, 327] width 1206 height 654
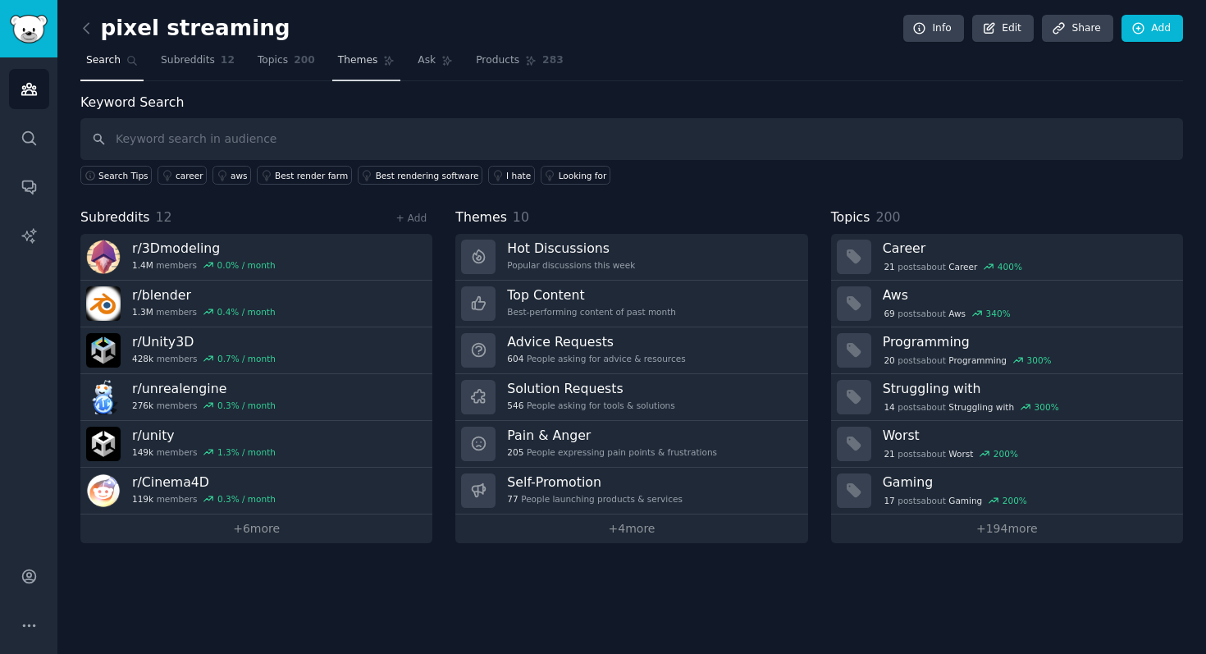
click at [332, 63] on link "Themes" at bounding box center [366, 65] width 69 height 34
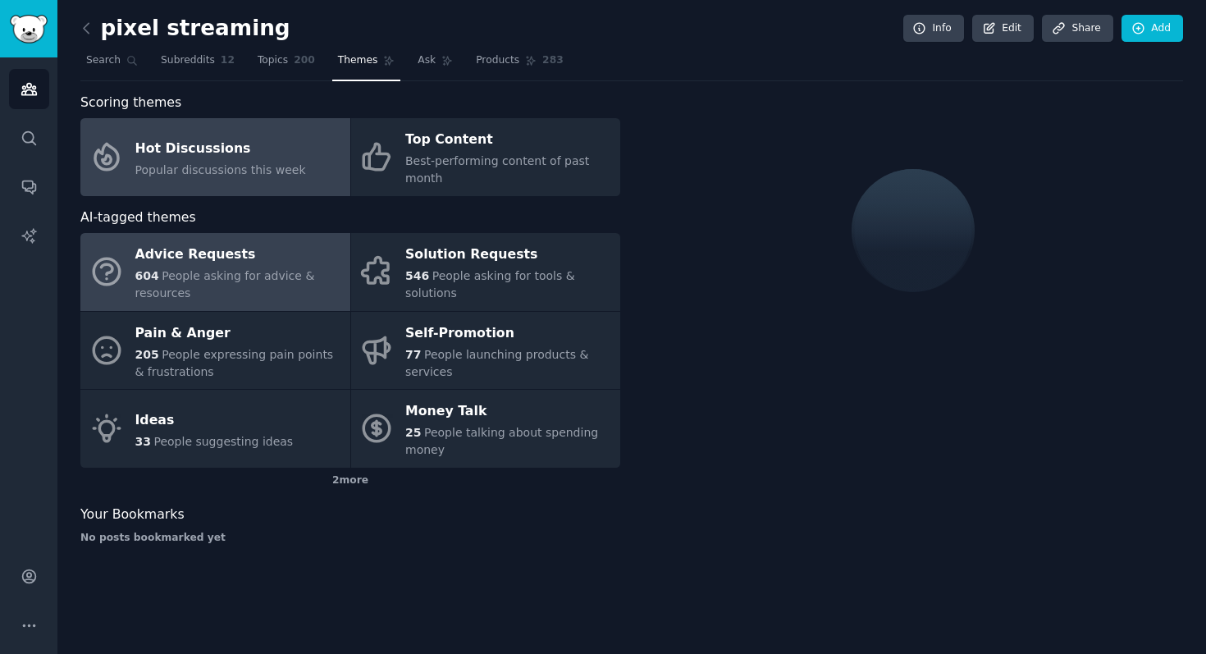
click at [281, 275] on span "People asking for advice & resources" at bounding box center [225, 284] width 180 height 30
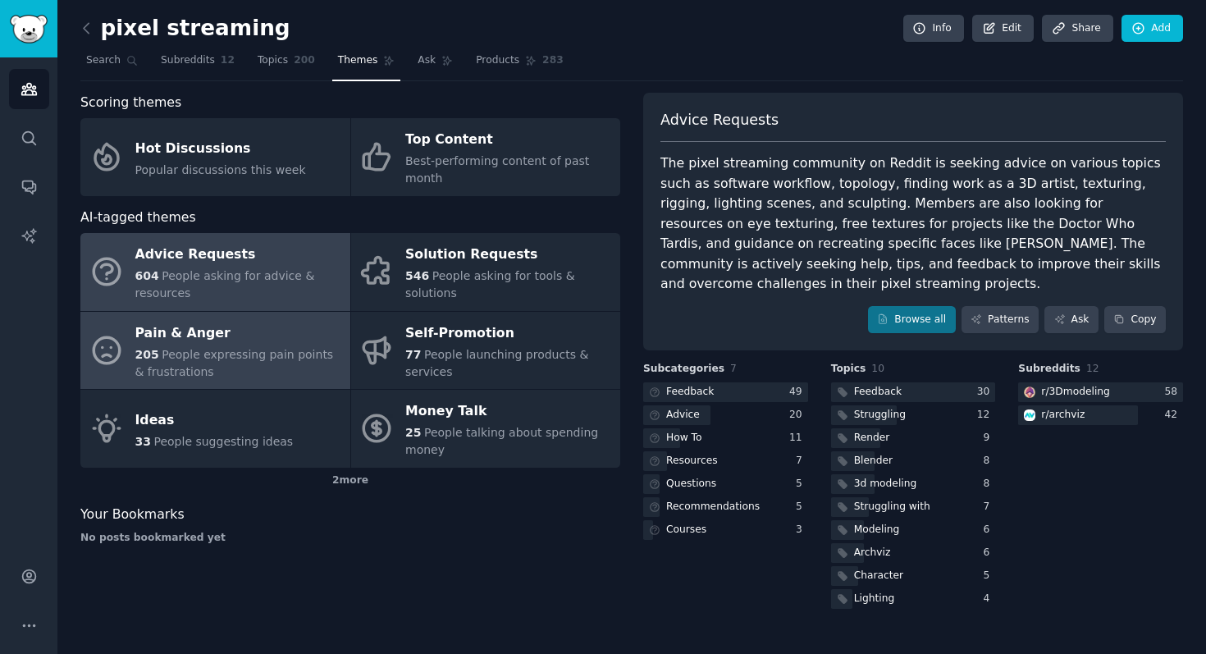
click at [277, 358] on span "People expressing pain points & frustrations" at bounding box center [234, 363] width 199 height 30
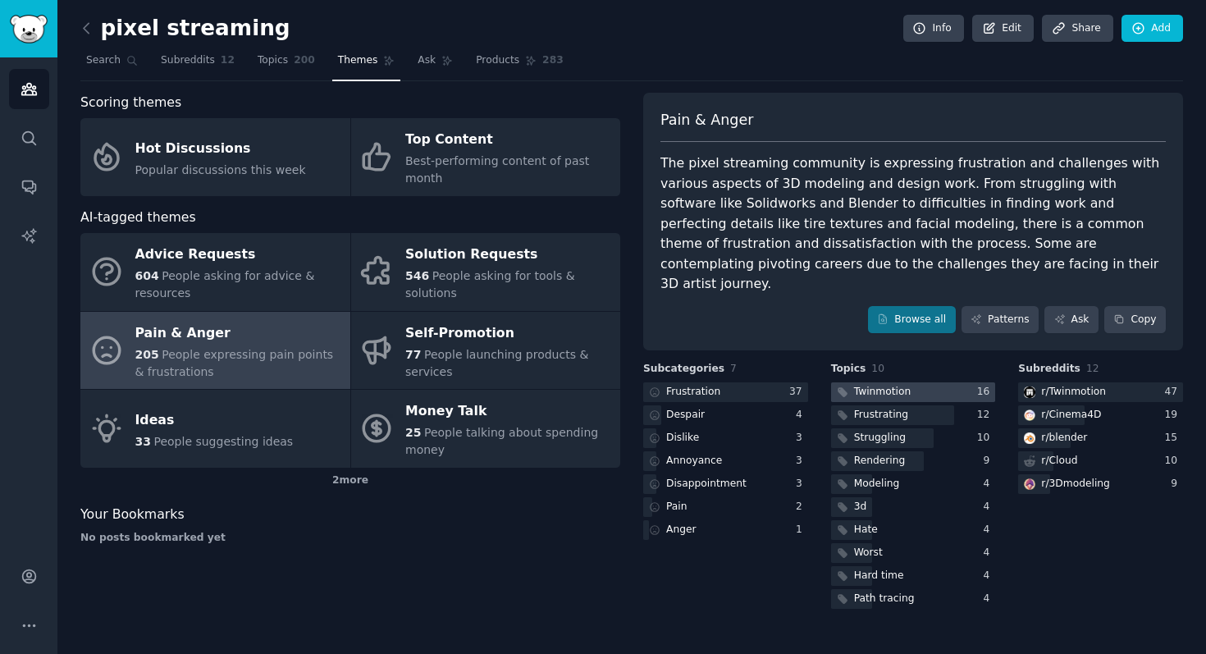
click at [935, 382] on div at bounding box center [913, 392] width 165 height 21
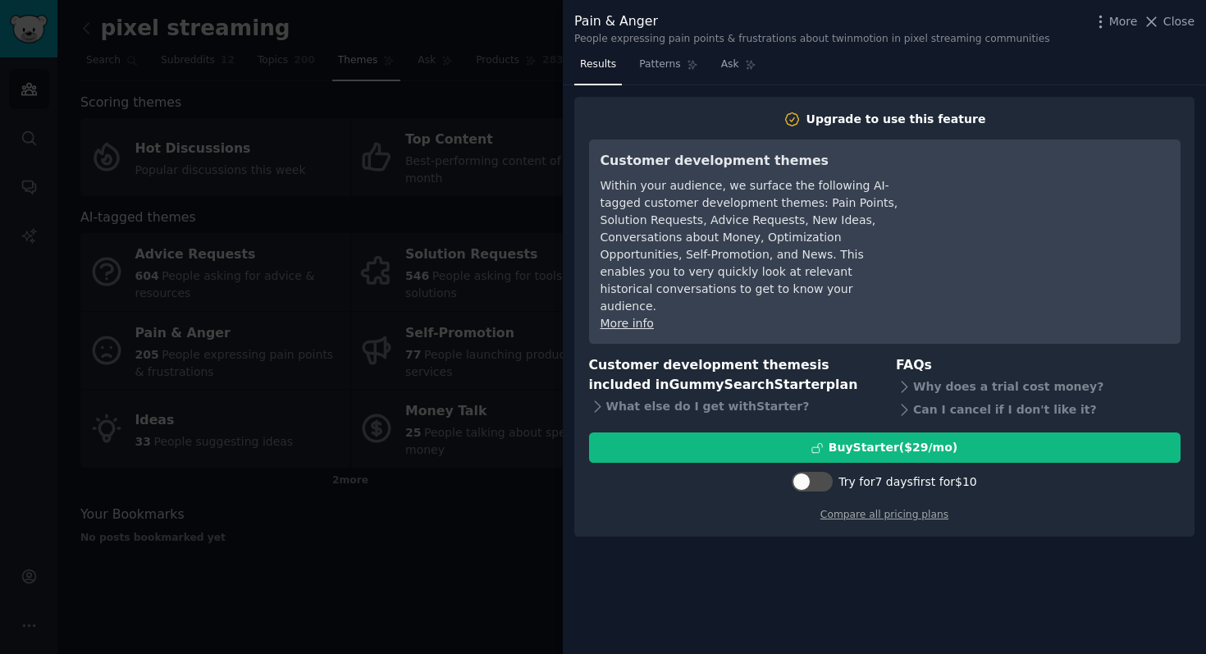
click at [315, 404] on div at bounding box center [603, 327] width 1206 height 654
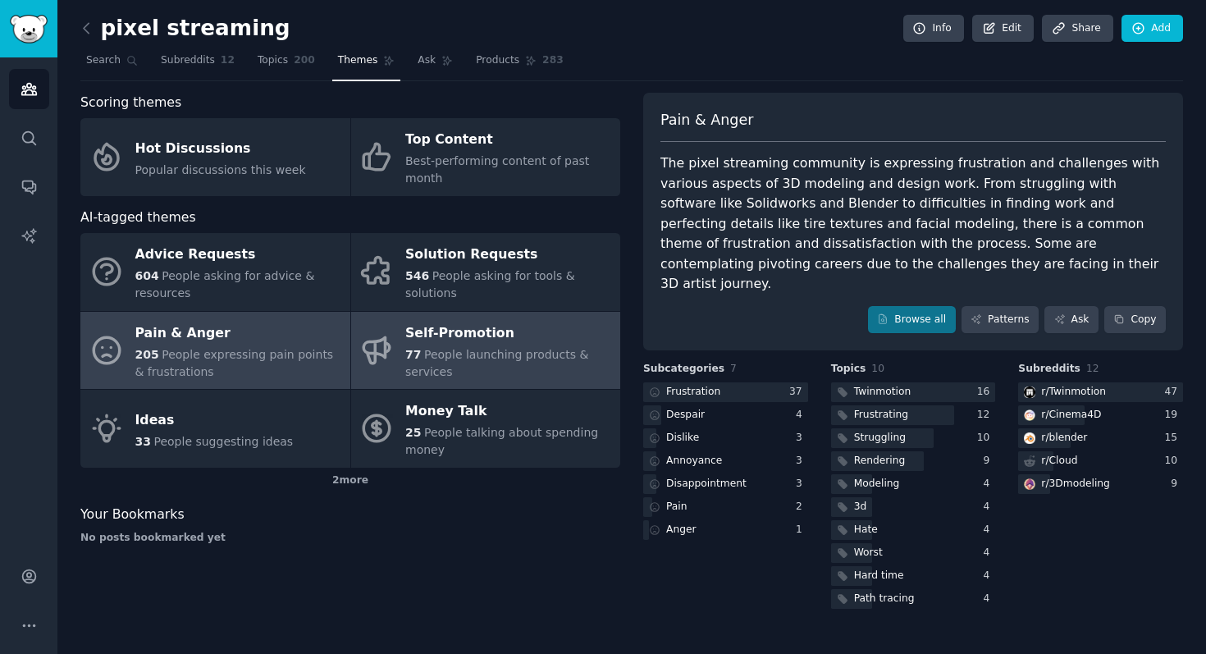
click at [530, 361] on div "77 People launching products & services" at bounding box center [508, 363] width 207 height 34
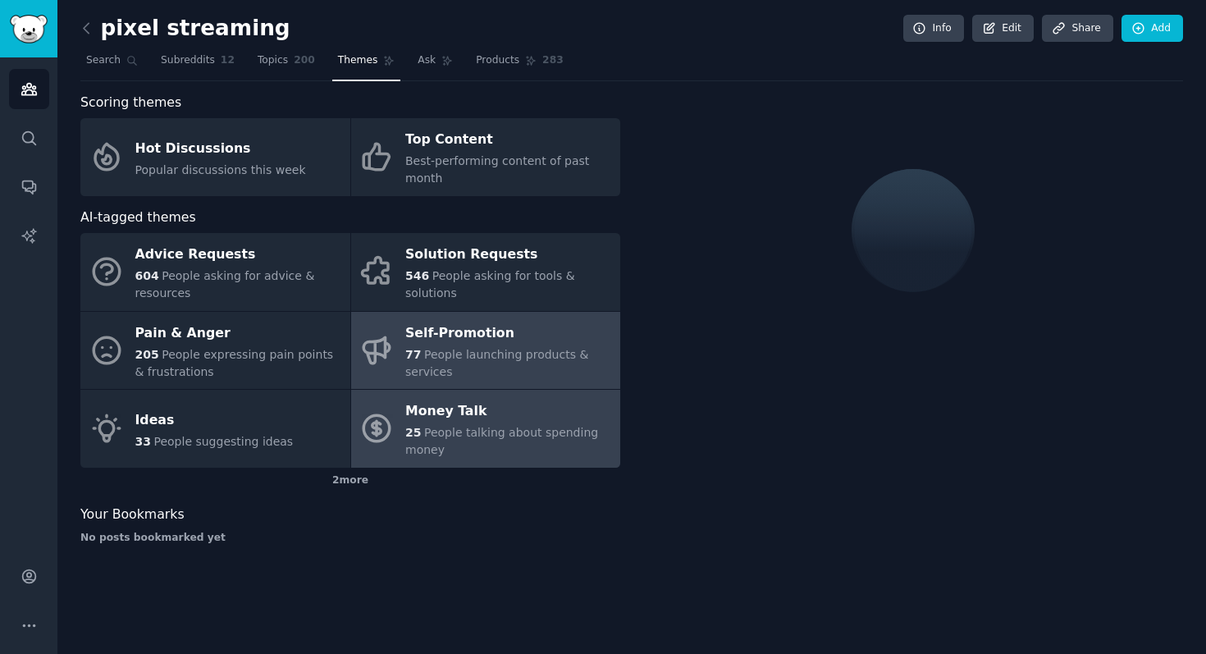
click at [517, 424] on div "25 People talking about spending money" at bounding box center [508, 441] width 207 height 34
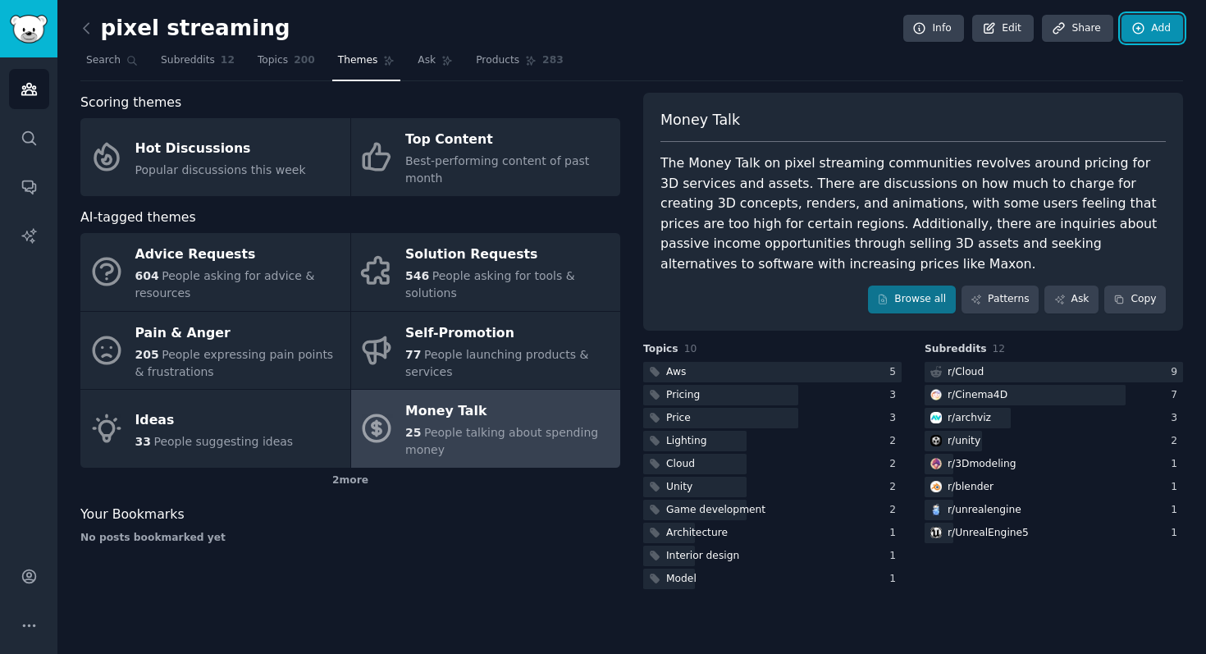
click at [1148, 38] on link "Add" at bounding box center [1153, 29] width 62 height 28
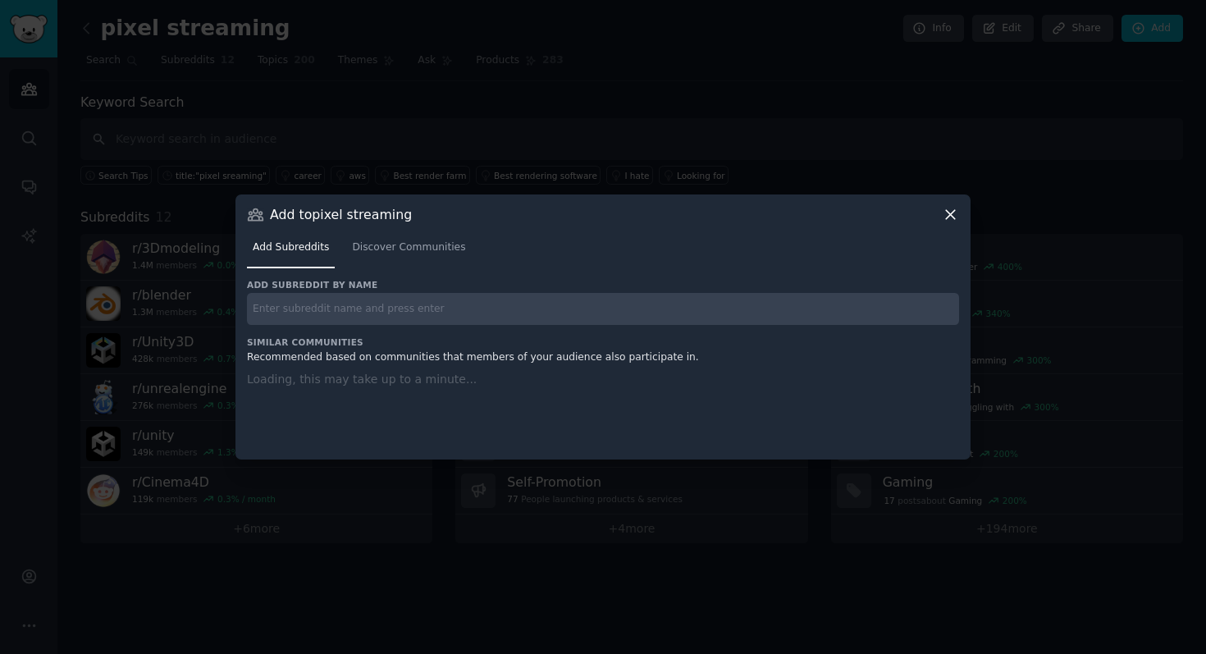
click at [912, 162] on div at bounding box center [603, 327] width 1206 height 654
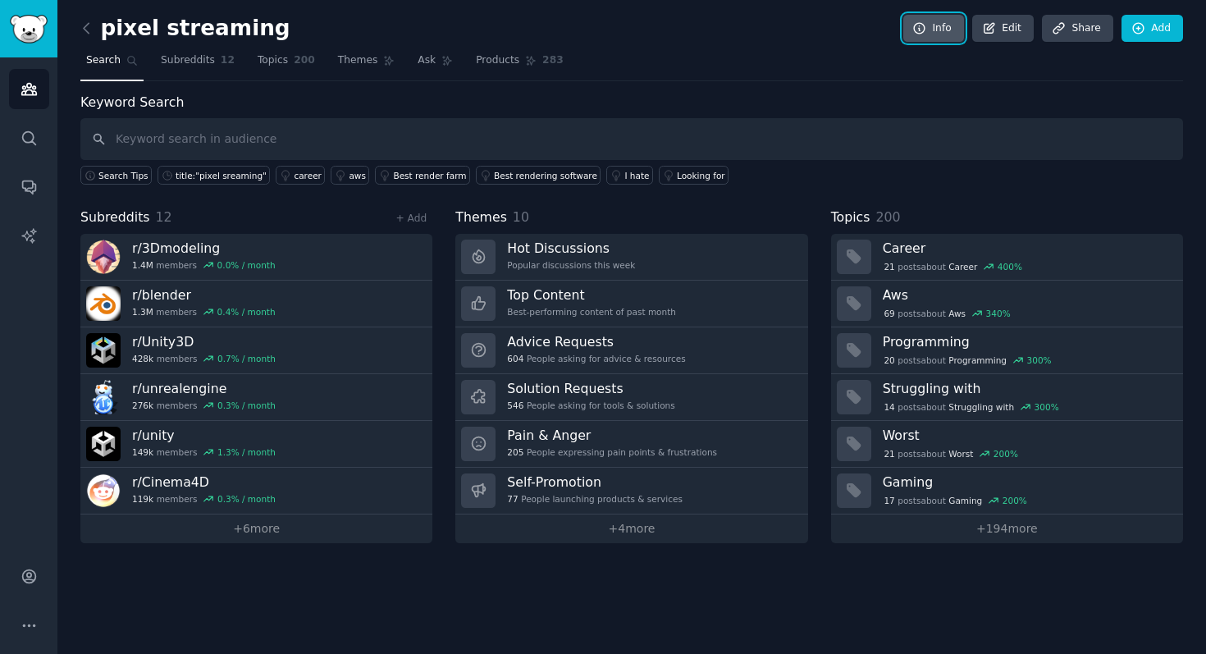
click at [927, 34] on icon at bounding box center [919, 28] width 15 height 15
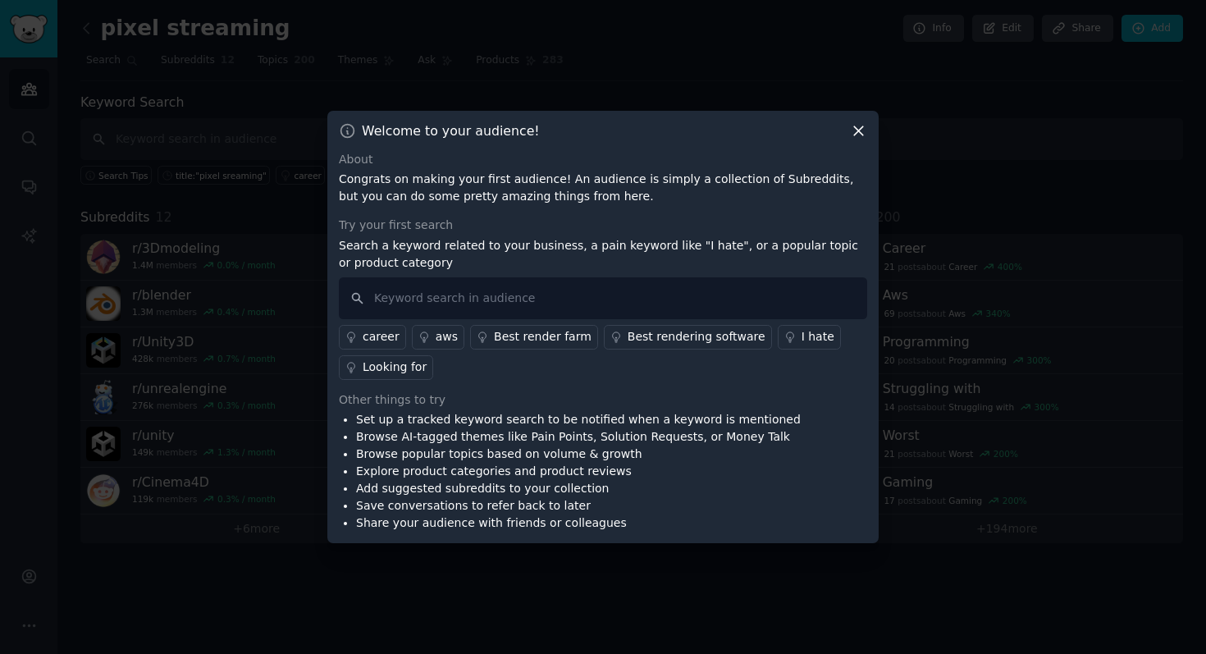
click at [809, 90] on div at bounding box center [603, 327] width 1206 height 654
